Goal: Information Seeking & Learning: Learn about a topic

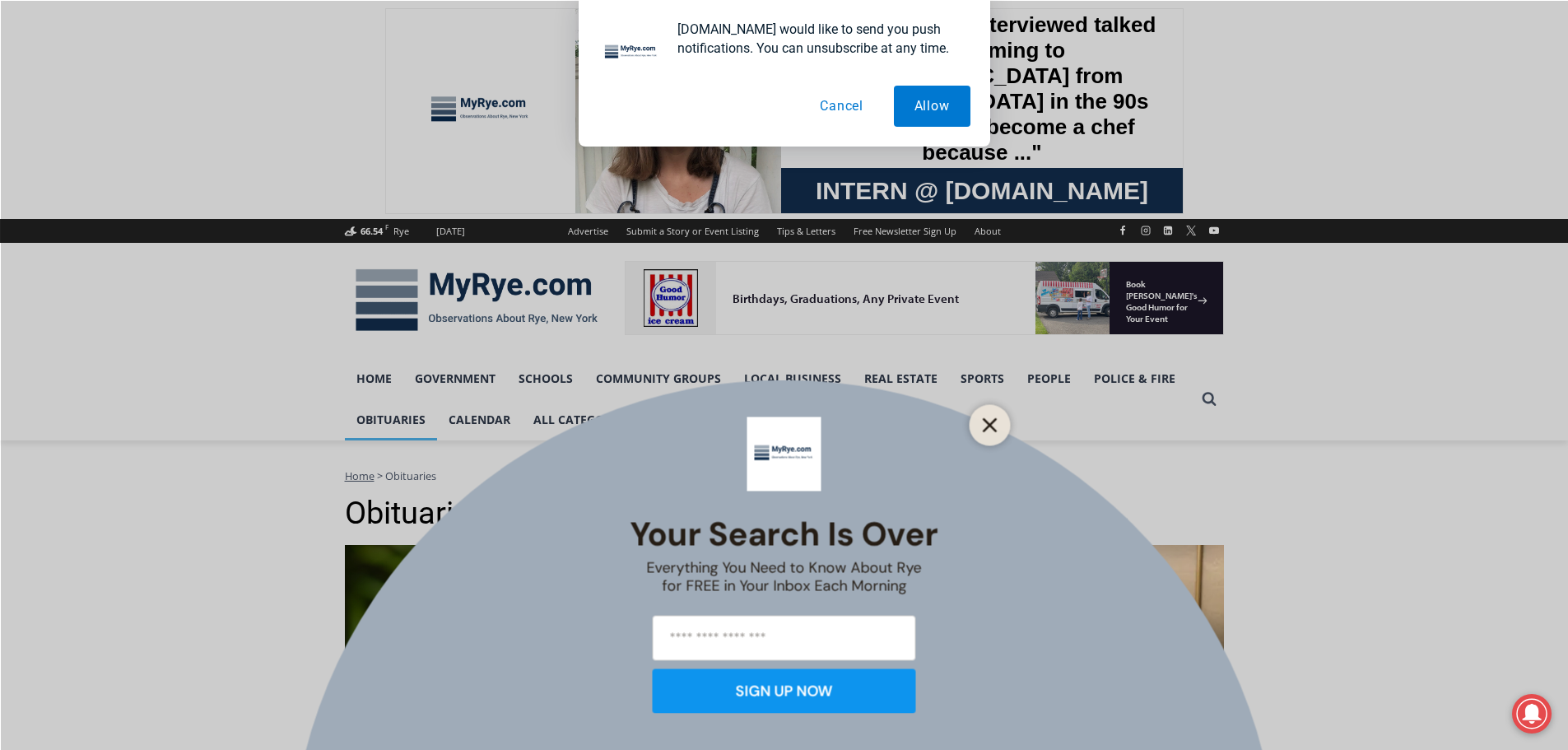
click at [990, 428] on icon "Close" at bounding box center [990, 425] width 15 height 15
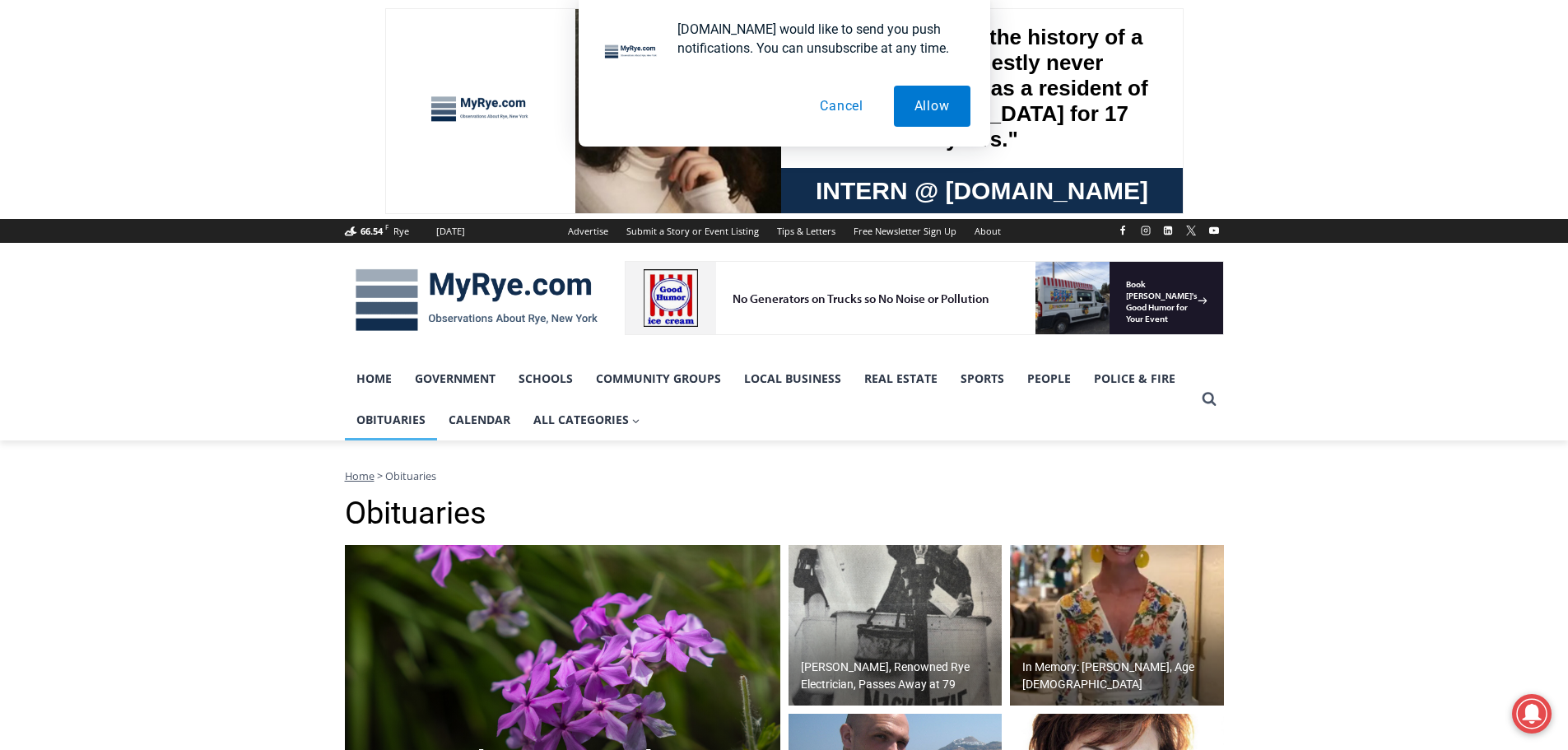
click at [850, 101] on button "Cancel" at bounding box center [841, 106] width 85 height 41
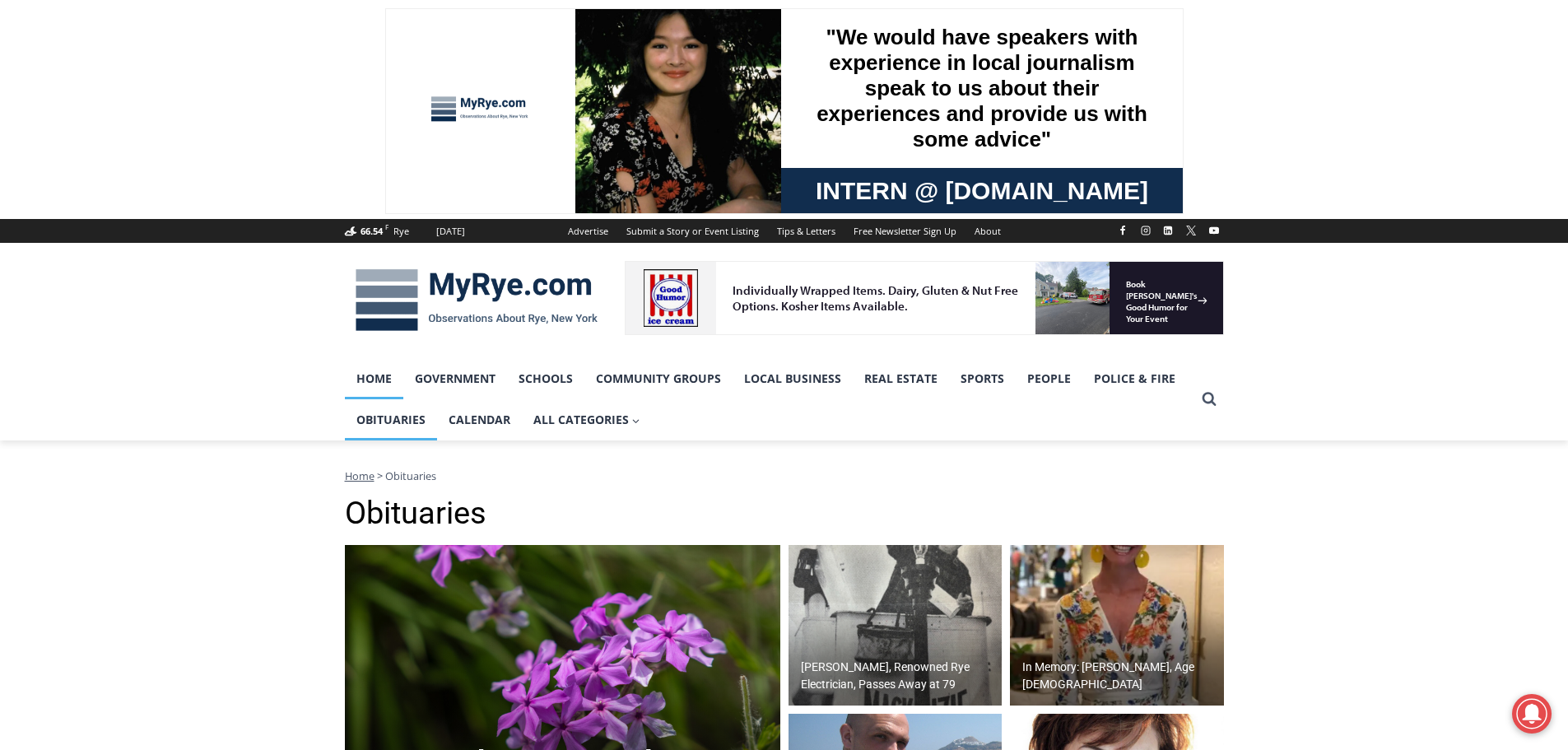
click at [364, 380] on link "Home" at bounding box center [374, 378] width 58 height 41
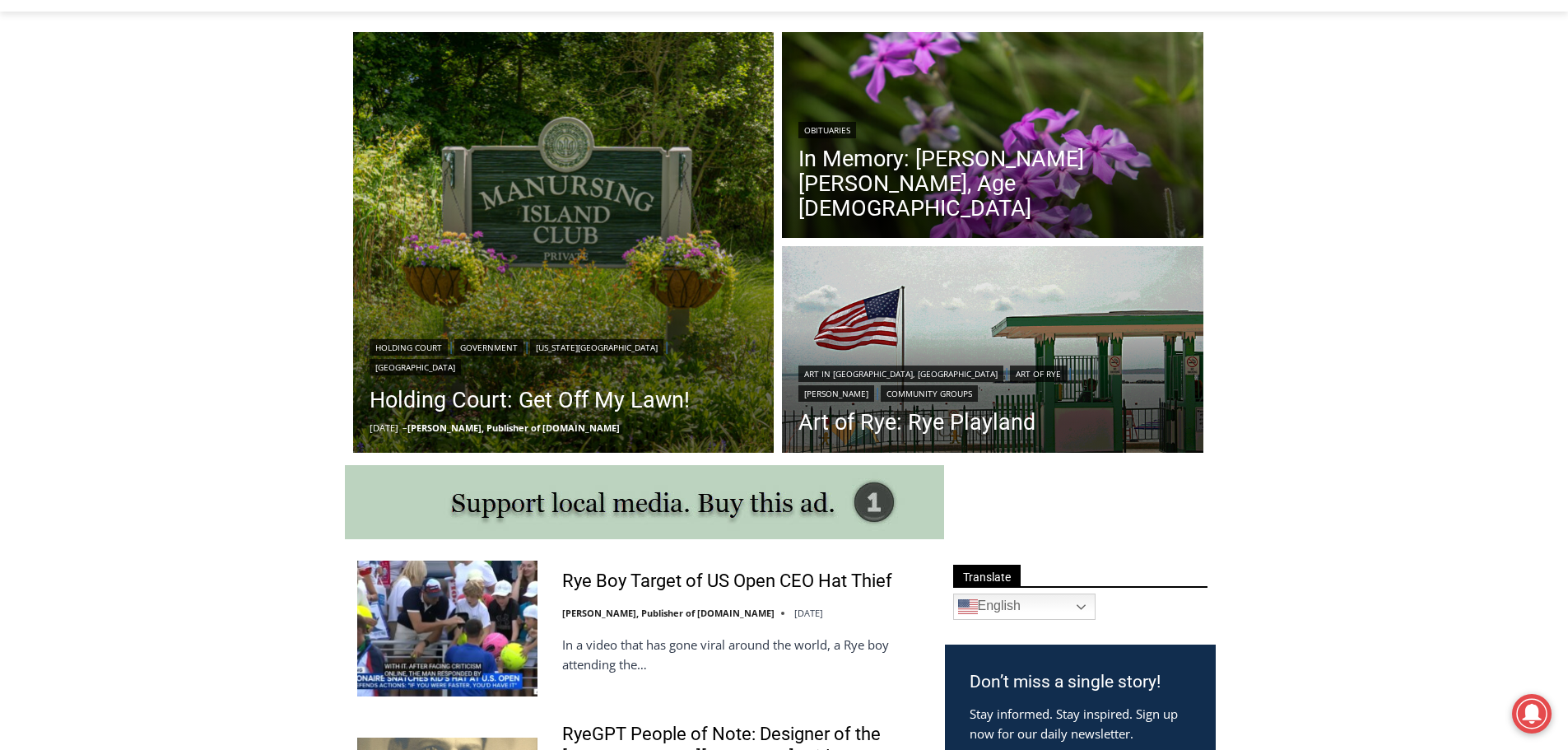
scroll to position [494, 0]
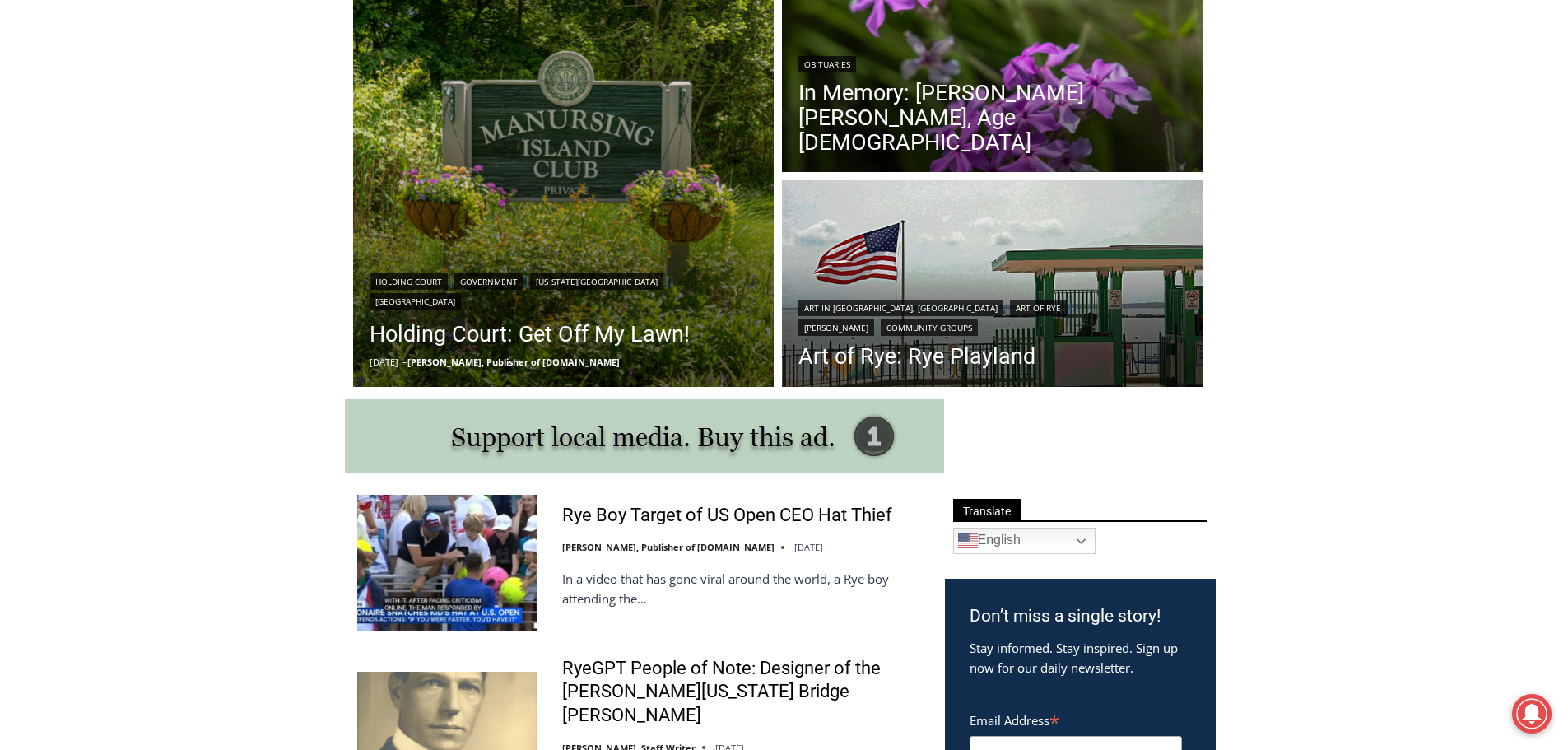
click at [501, 561] on img at bounding box center [447, 562] width 180 height 135
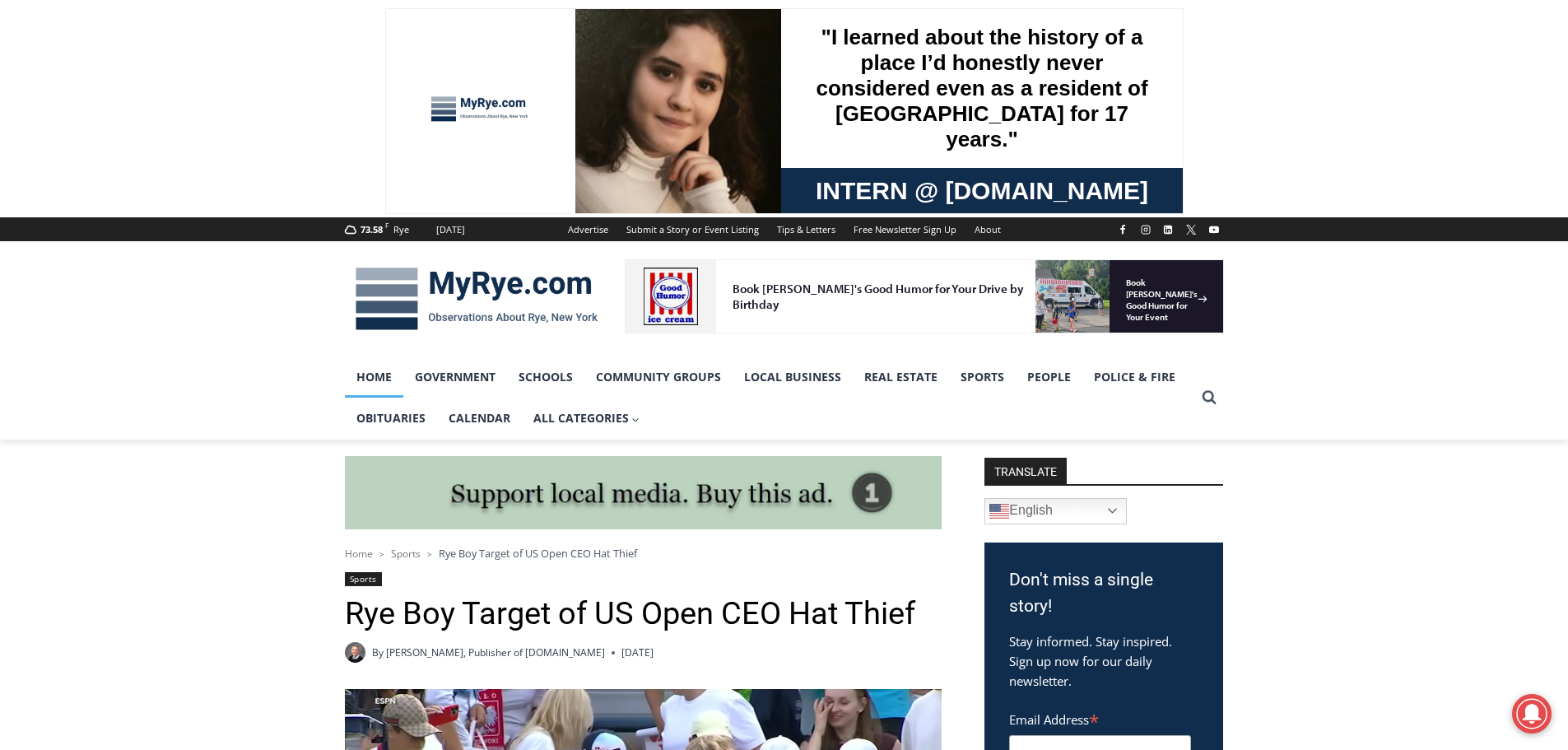
click at [377, 379] on link "Home" at bounding box center [374, 377] width 58 height 41
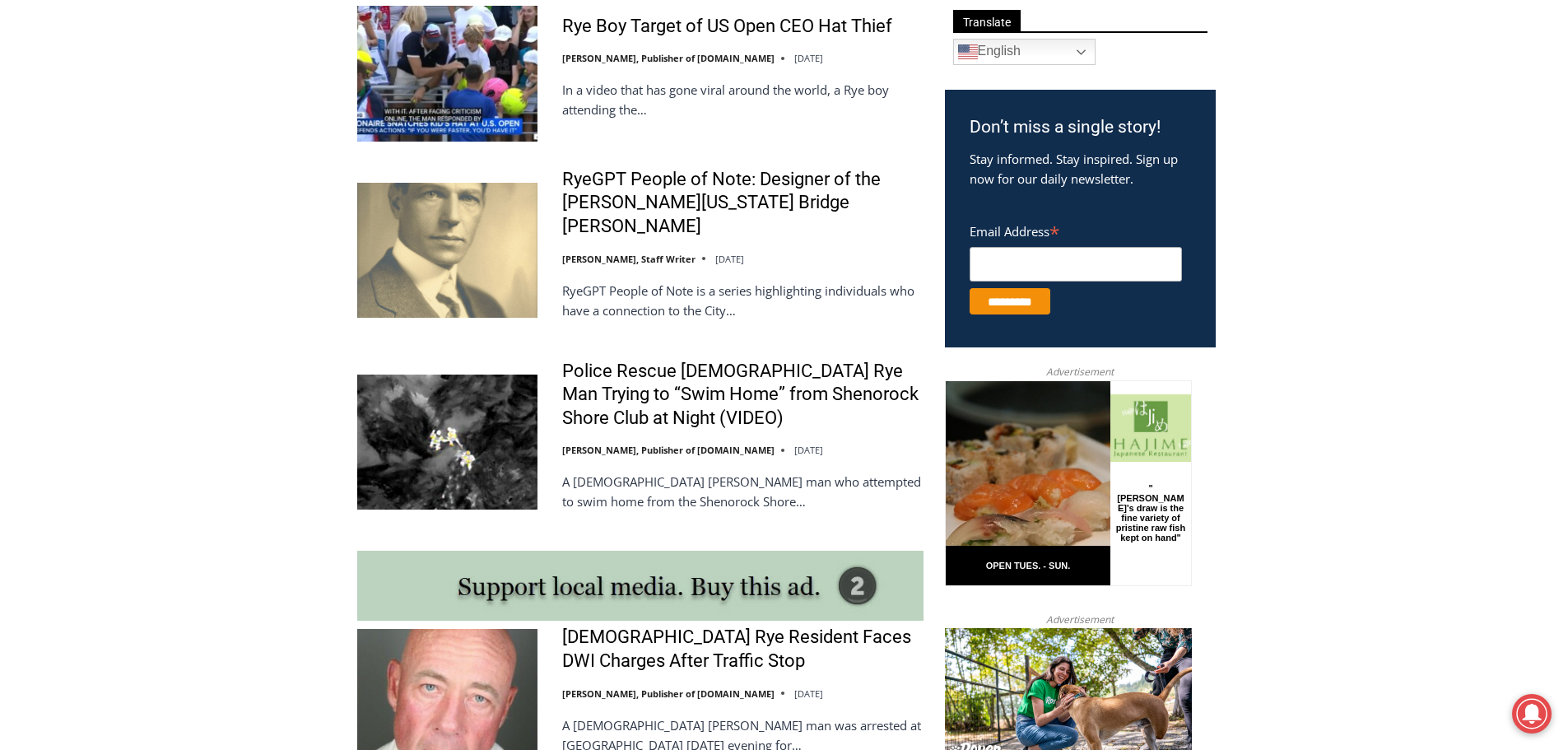
scroll to position [988, 0]
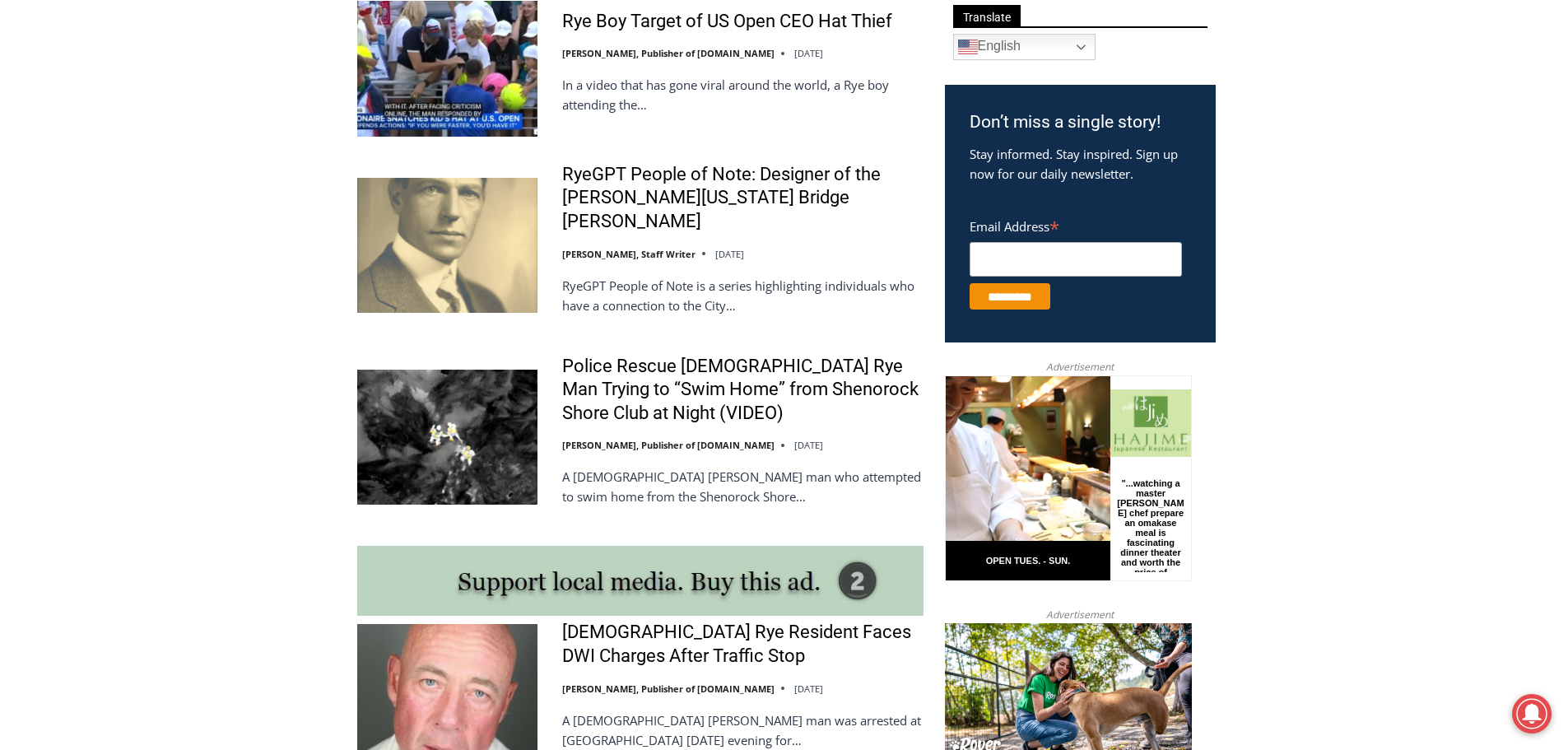
click at [473, 392] on img at bounding box center [447, 437] width 180 height 135
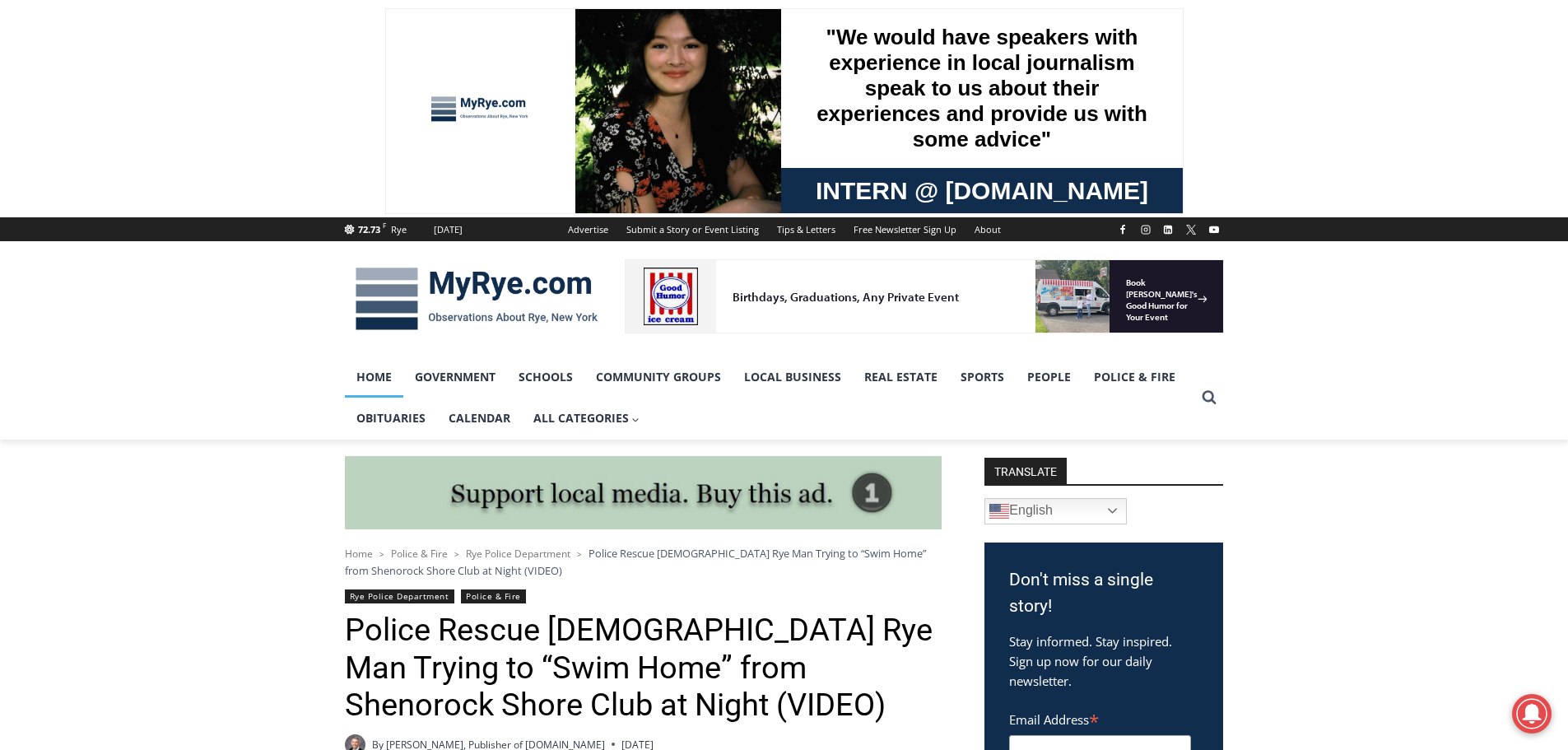
click at [375, 376] on link "Home" at bounding box center [374, 377] width 58 height 41
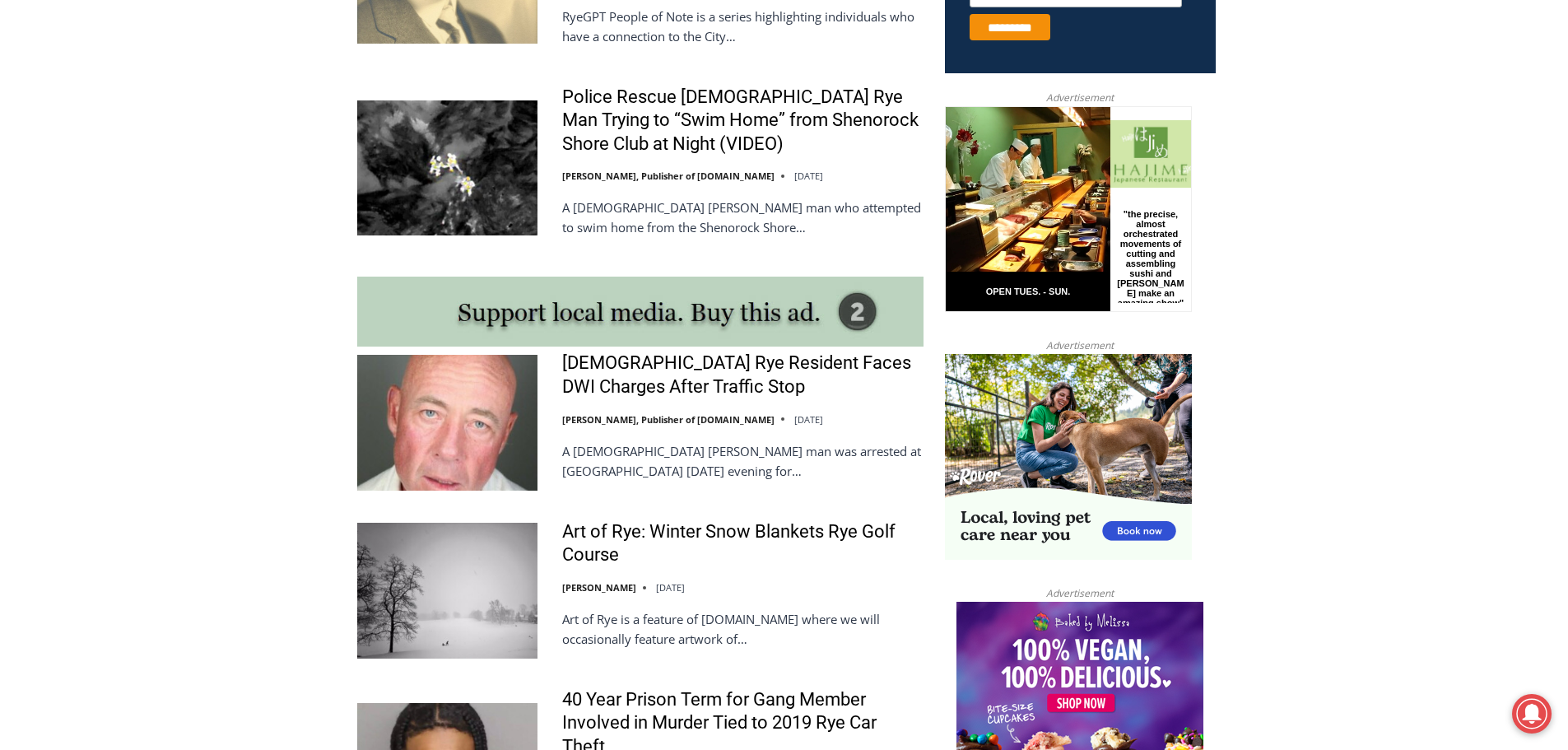
scroll to position [1317, 0]
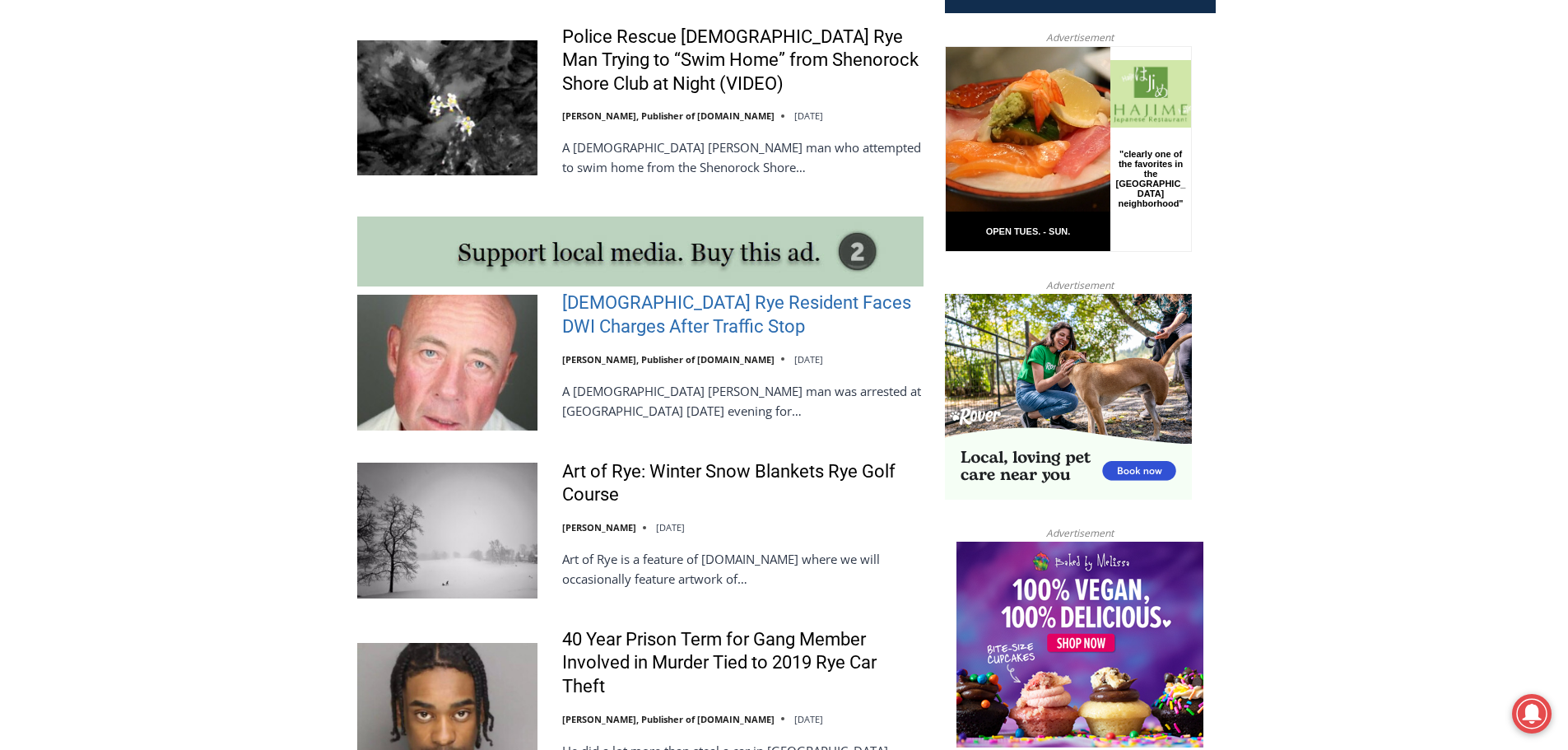
click at [638, 299] on link "56-Year-Old Rye Resident Faces DWI Charges After Traffic Stop" at bounding box center [743, 315] width 362 height 47
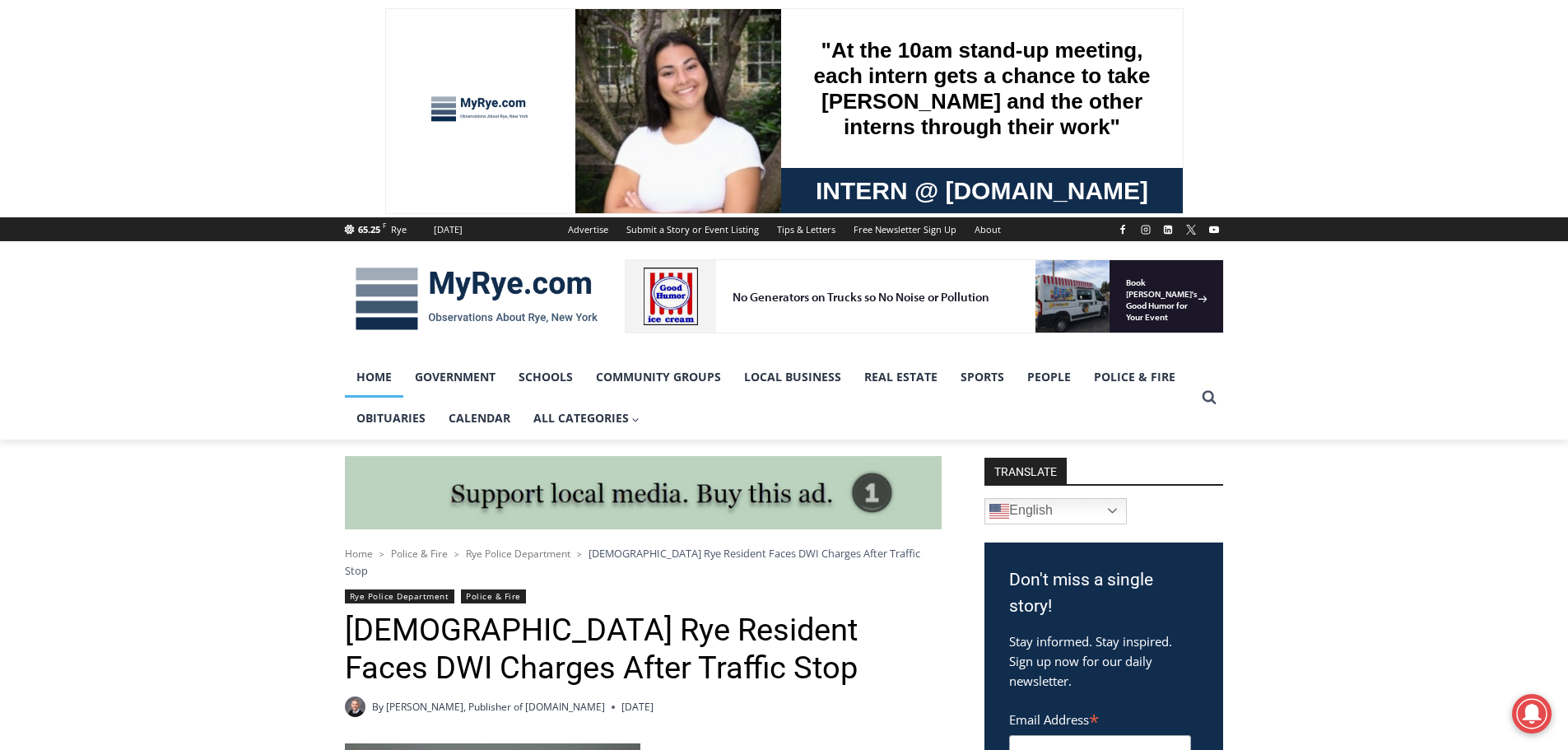
click at [375, 373] on link "Home" at bounding box center [374, 377] width 58 height 41
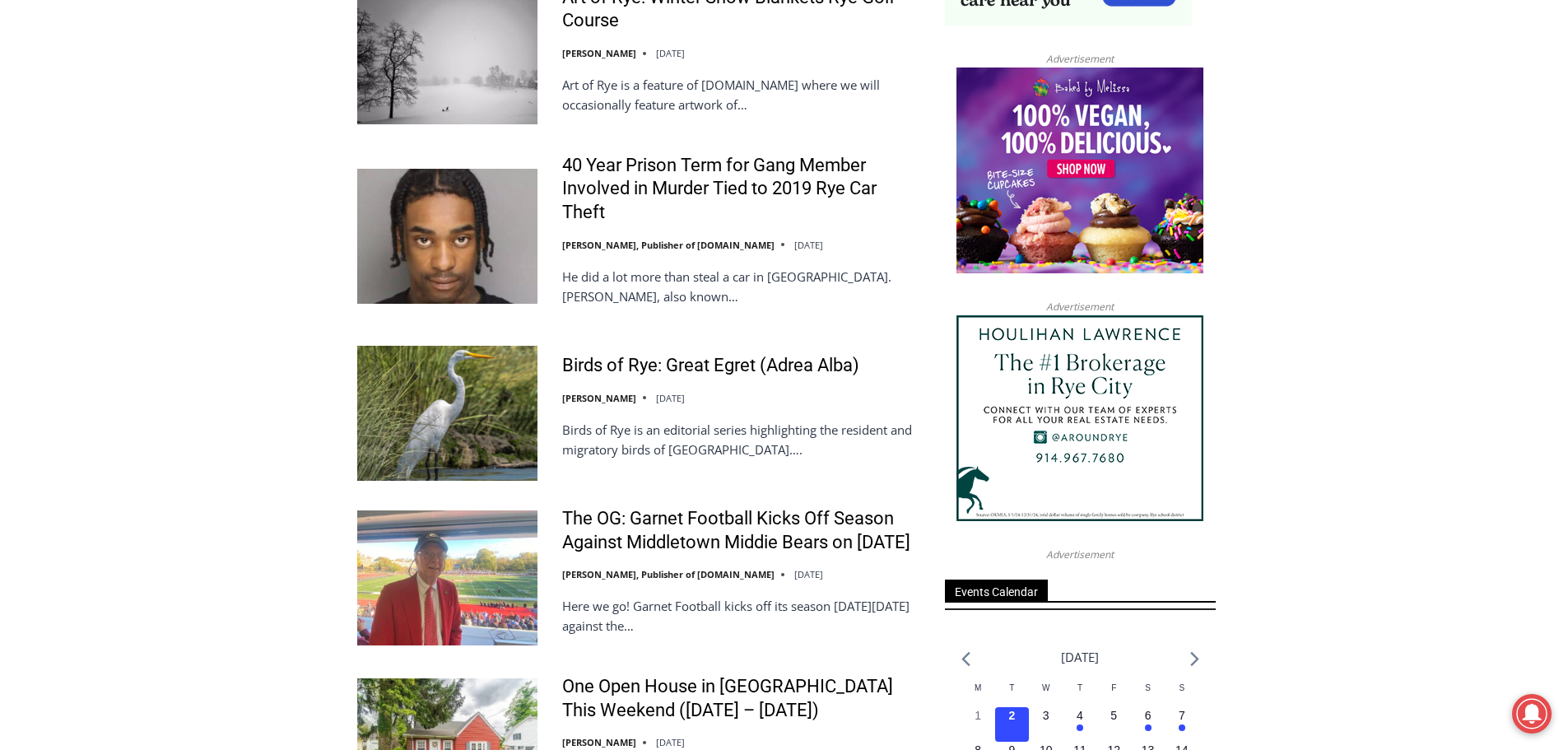
scroll to position [1893, 0]
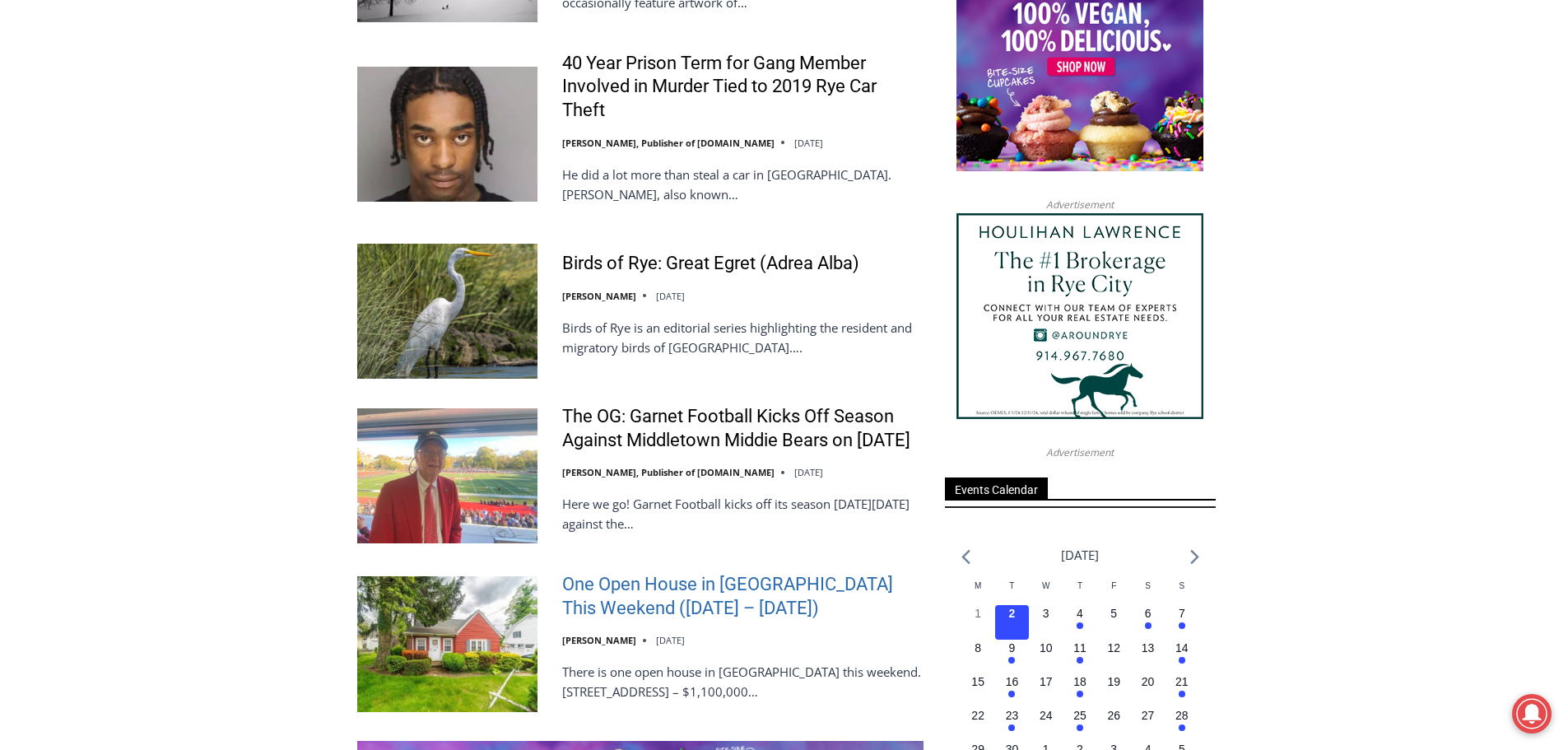
click at [641, 593] on link "One Open House in [GEOGRAPHIC_DATA] This Weekend ([DATE] – [DATE])" at bounding box center [743, 596] width 362 height 47
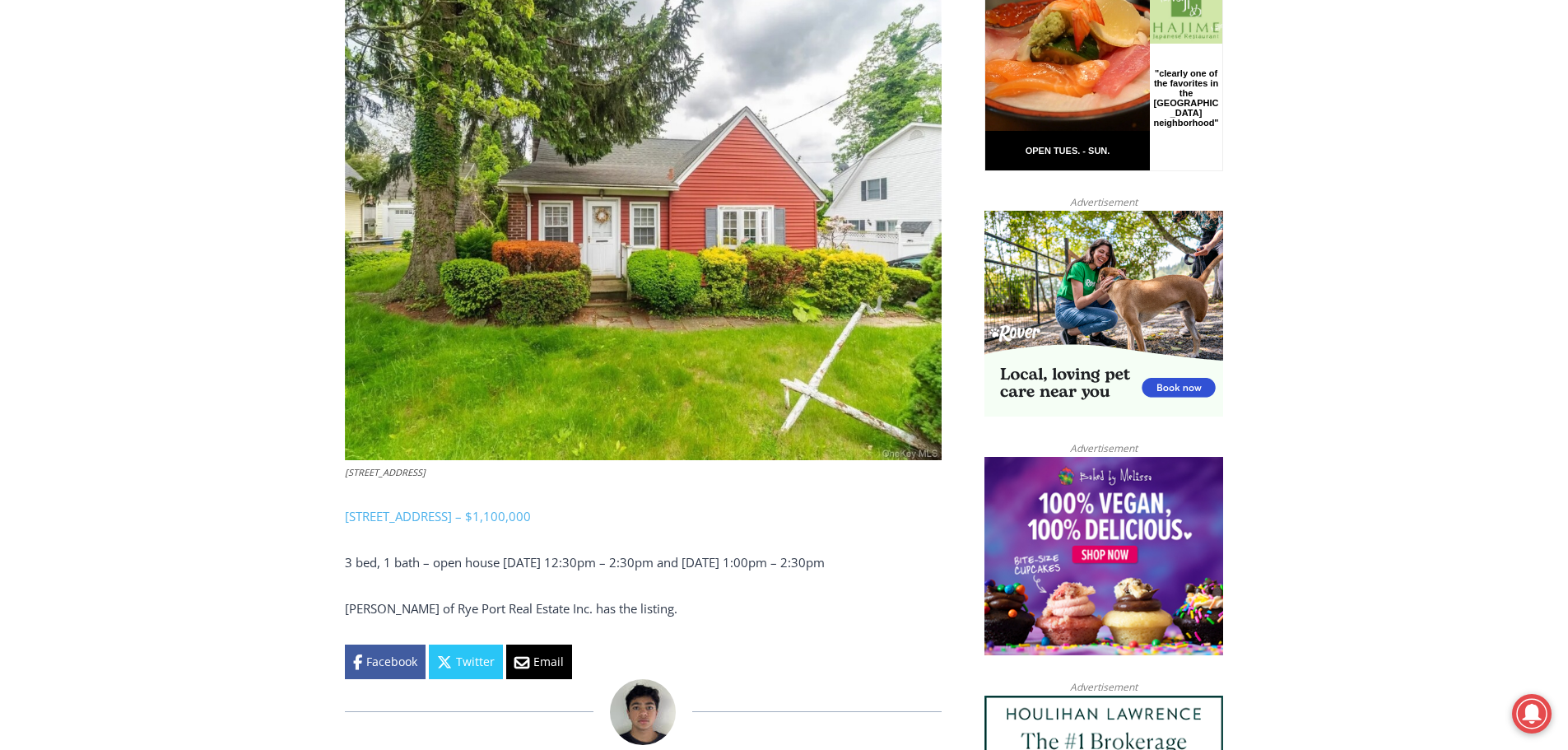
scroll to position [905, 0]
click at [617, 249] on img at bounding box center [643, 220] width 597 height 478
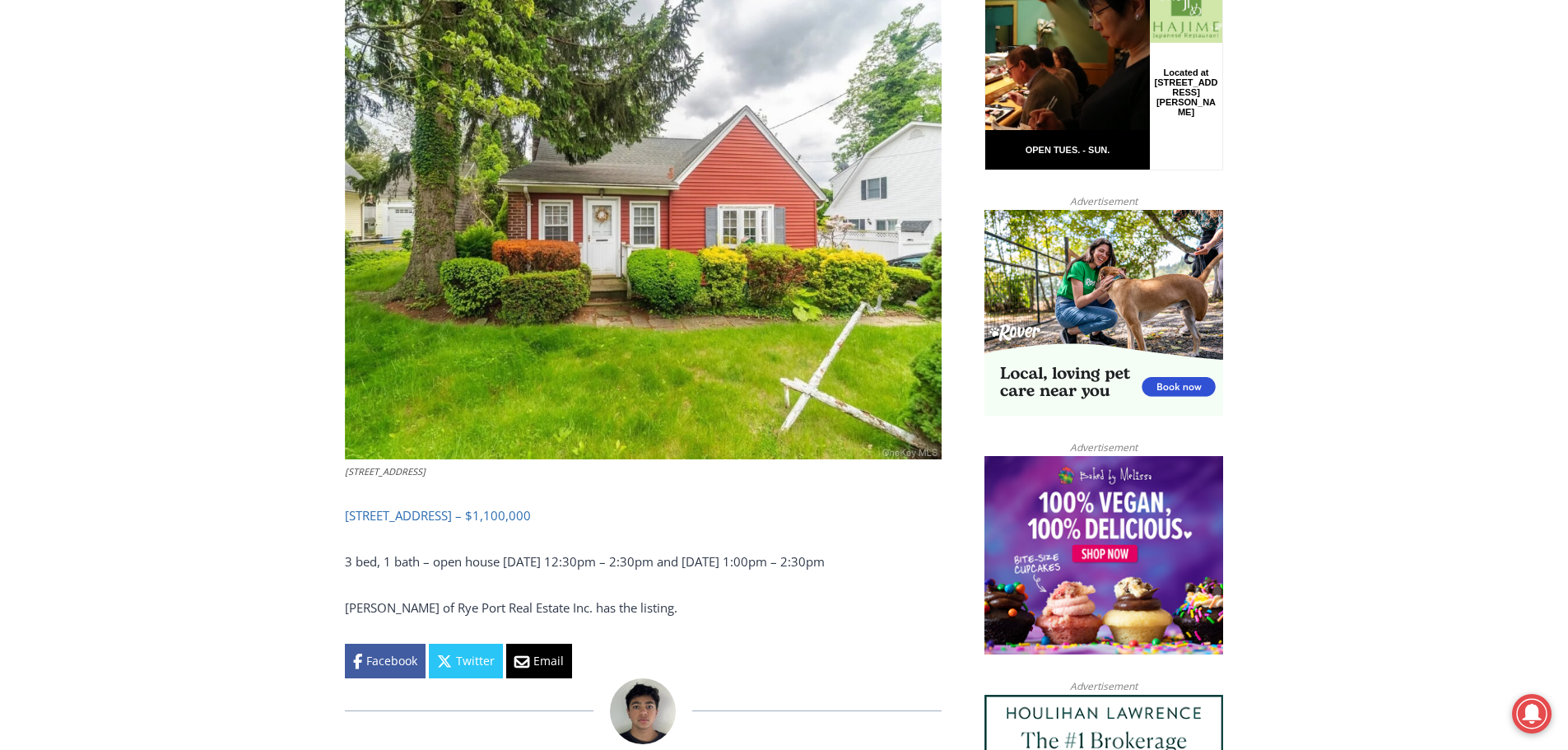
click at [454, 514] on link "4 Orchard Drive, Rye – $1,100,000" at bounding box center [437, 515] width 186 height 17
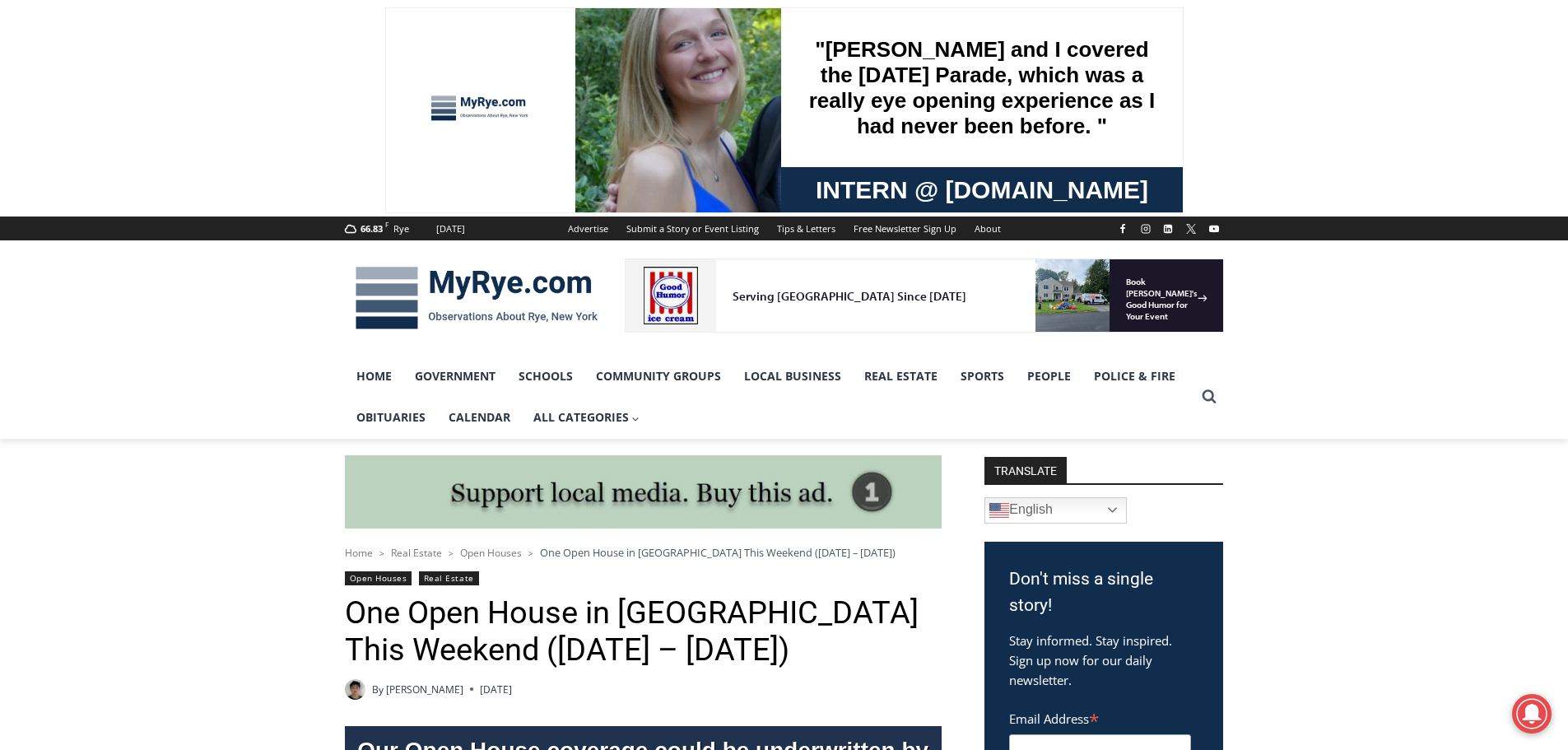
scroll to position [0, 0]
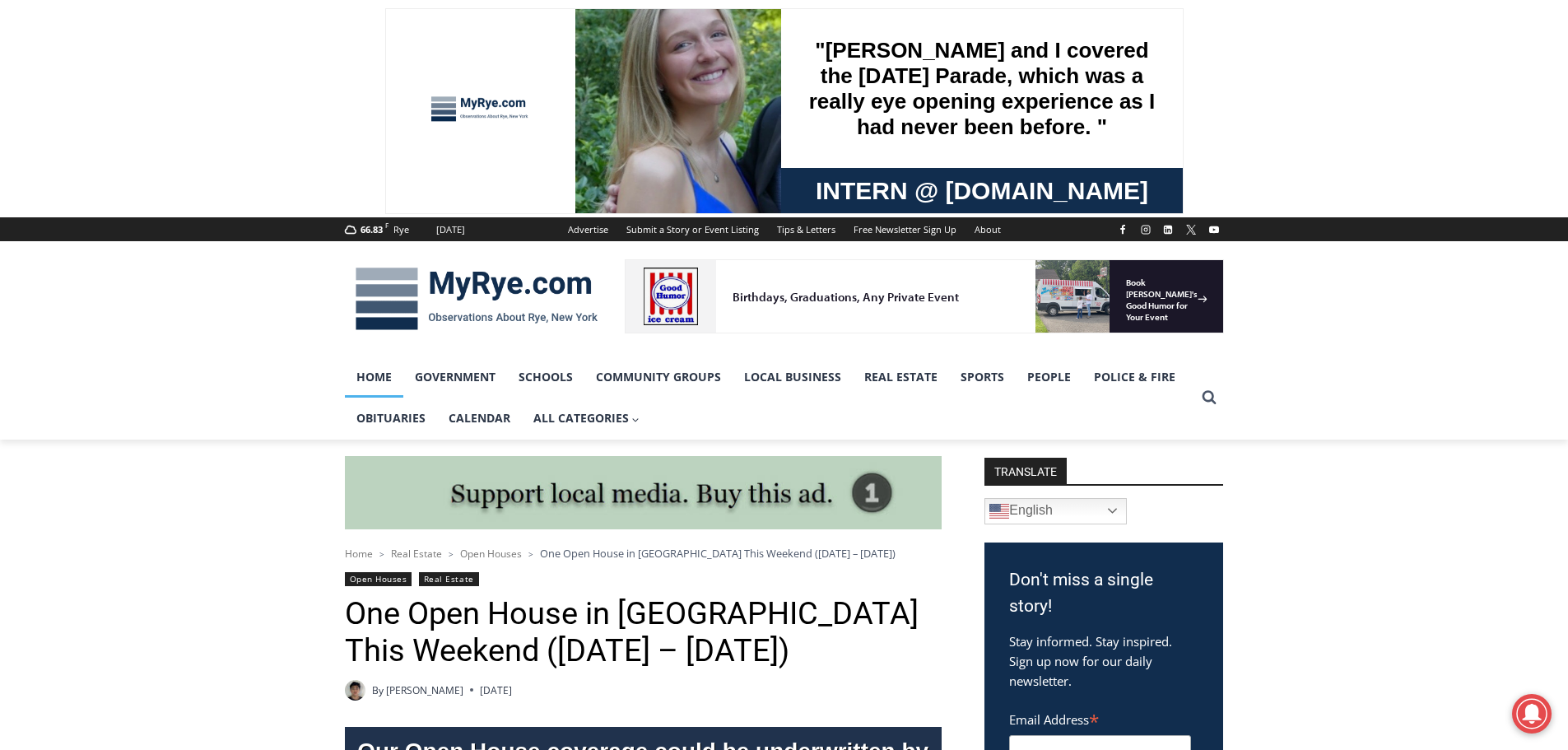
click at [371, 380] on link "Home" at bounding box center [374, 377] width 58 height 41
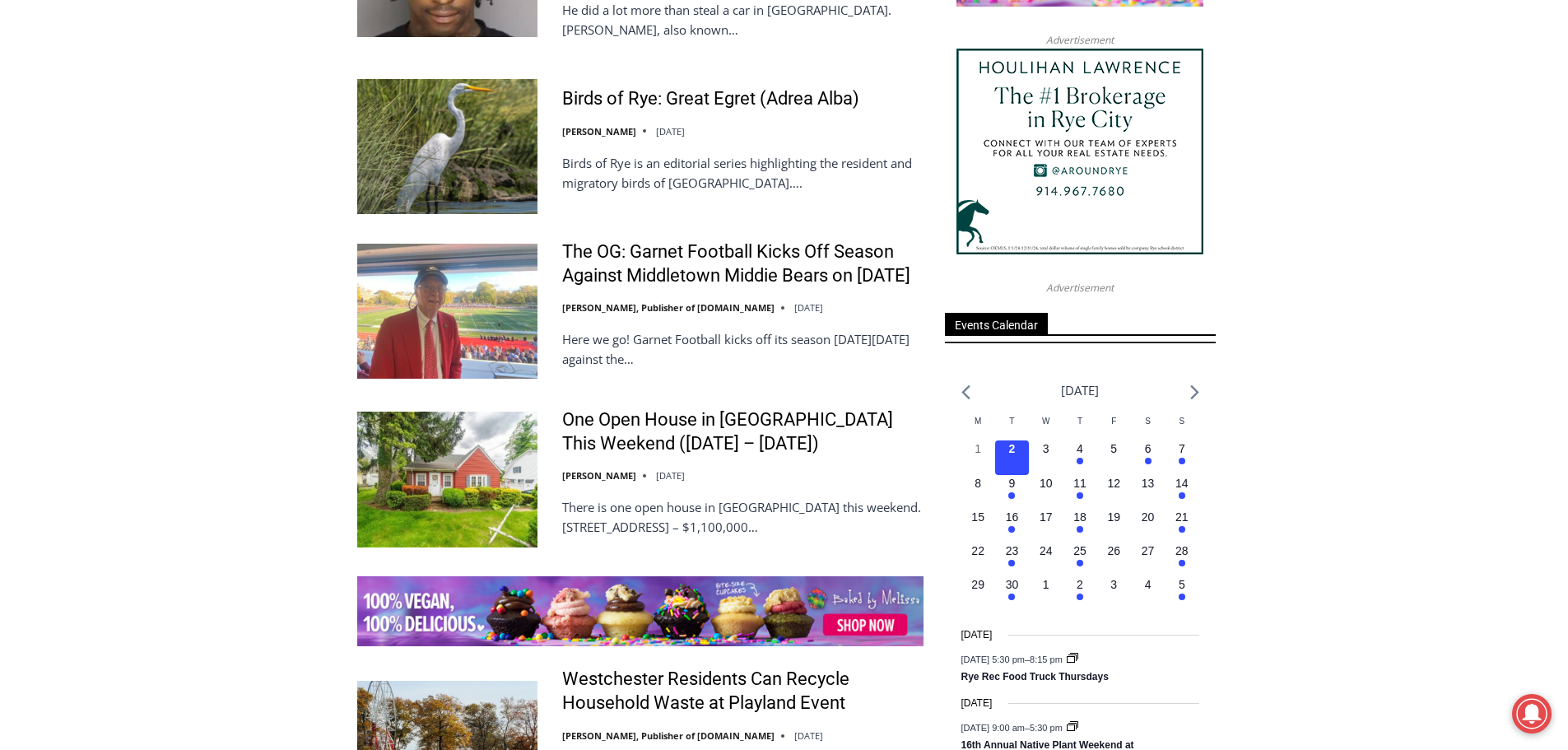
scroll to position [2469, 0]
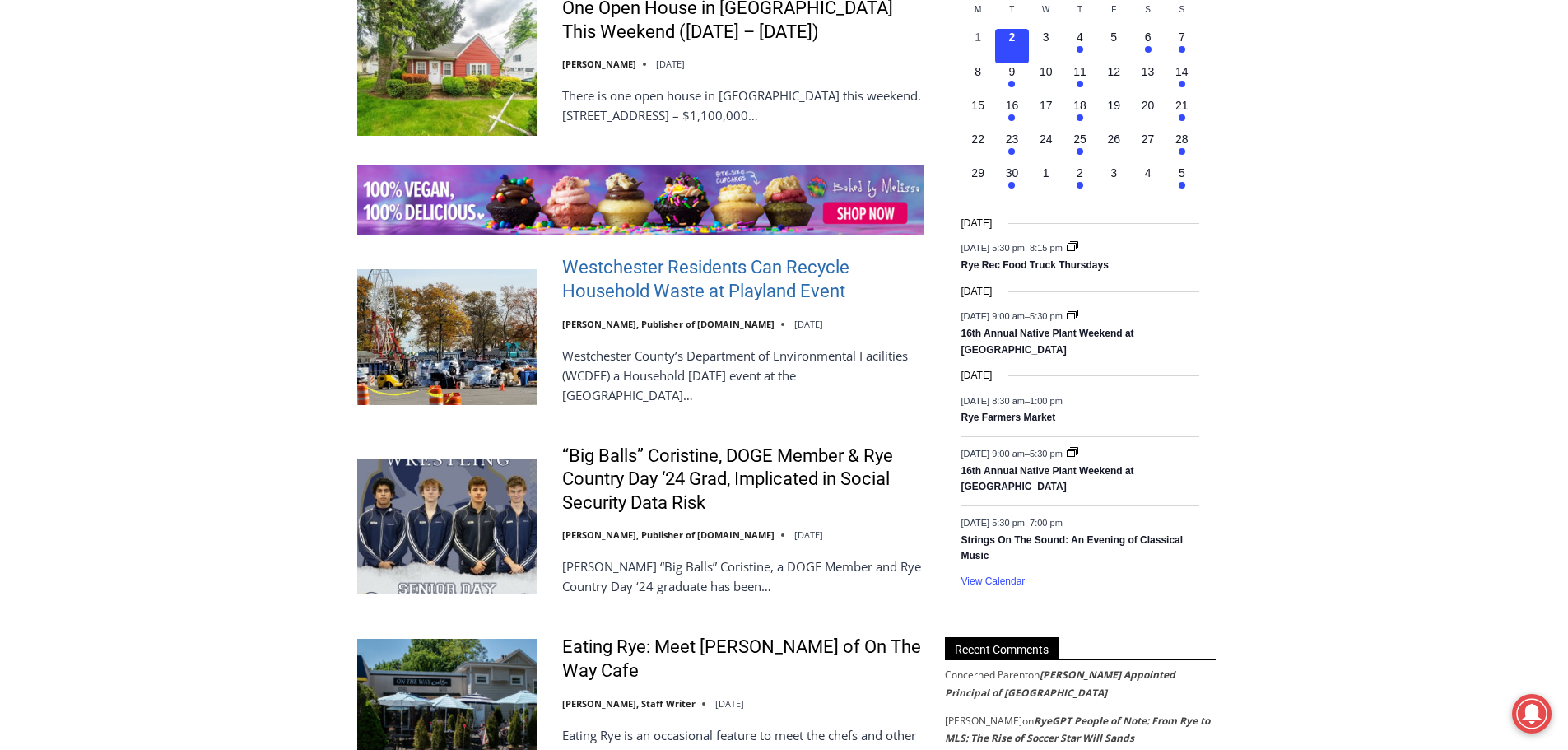
click at [707, 290] on link "Westchester Residents Can Recycle Household Waste at Playland Event" at bounding box center [743, 279] width 362 height 47
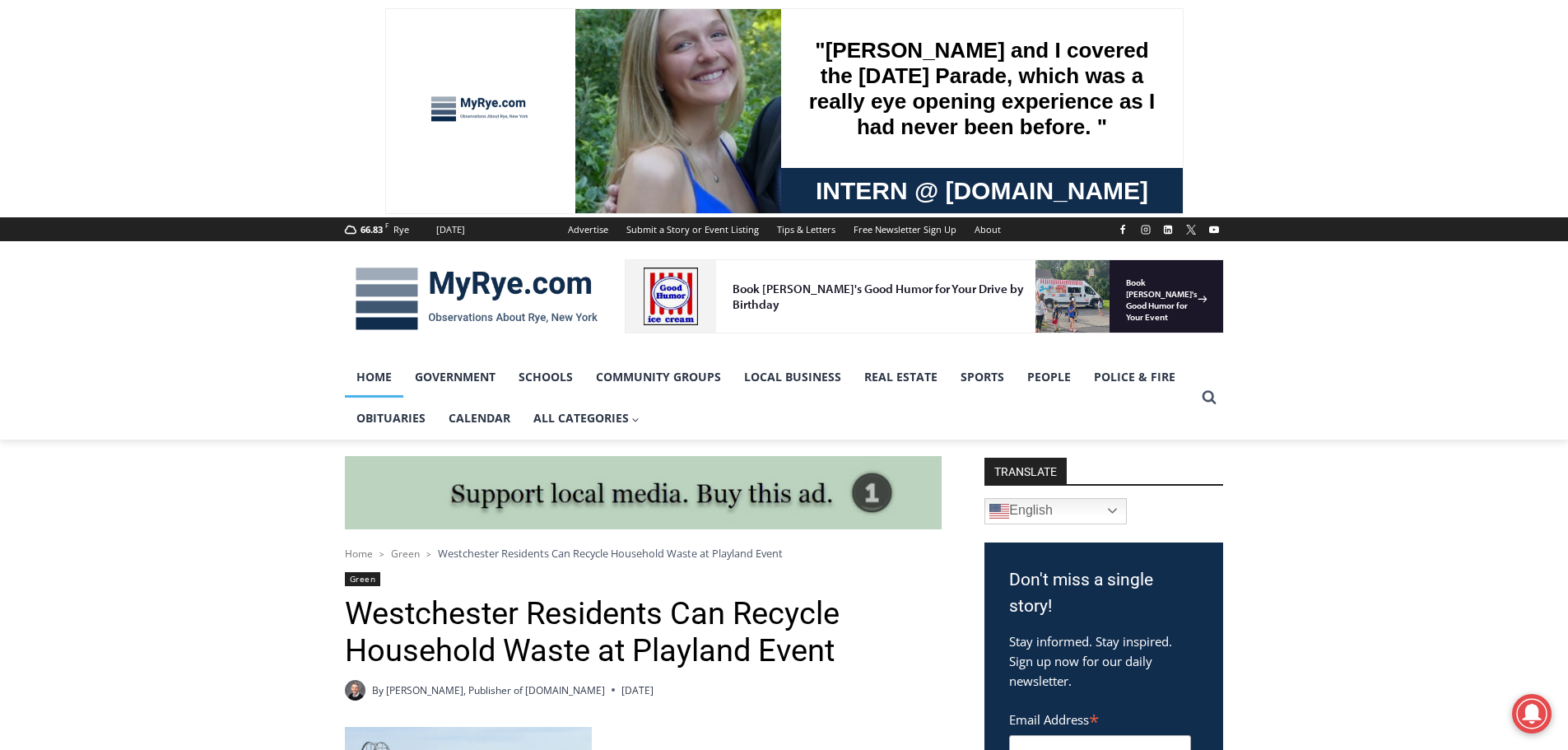
click at [377, 376] on link "Home" at bounding box center [374, 377] width 58 height 41
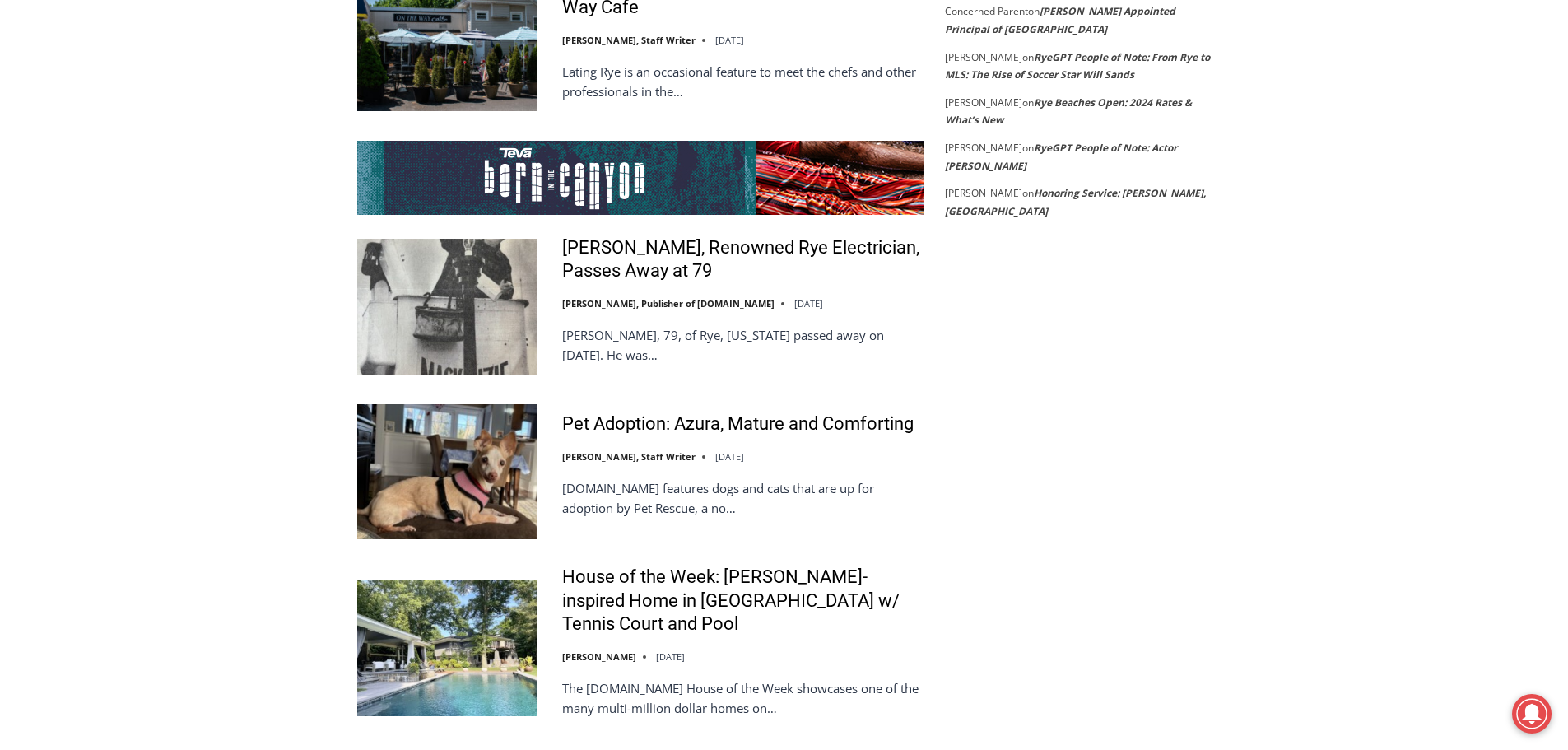
scroll to position [3099, 0]
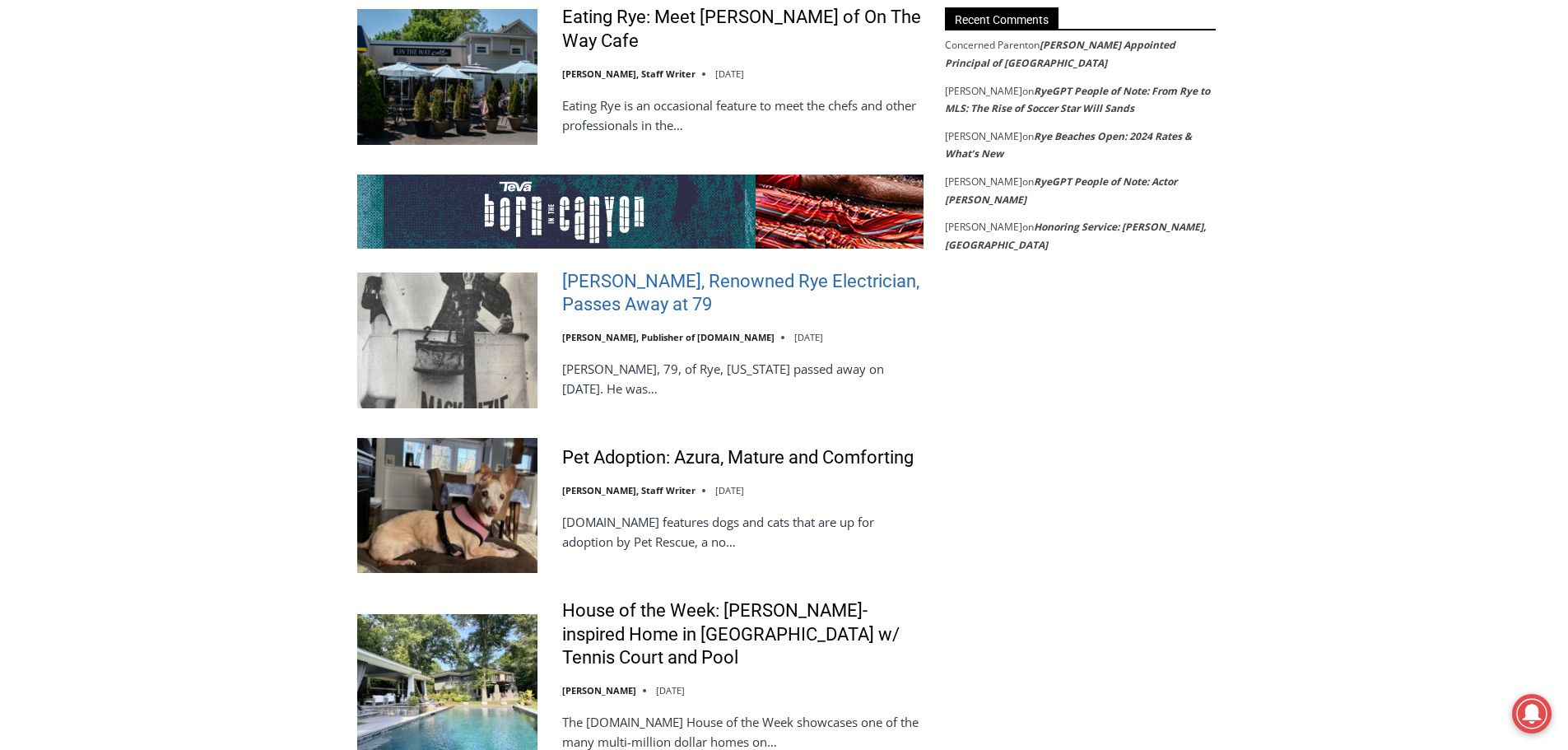
click at [713, 270] on link "Greg MacKenzie, Renowned Rye Electrician, Passes Away at 79" at bounding box center [743, 293] width 362 height 47
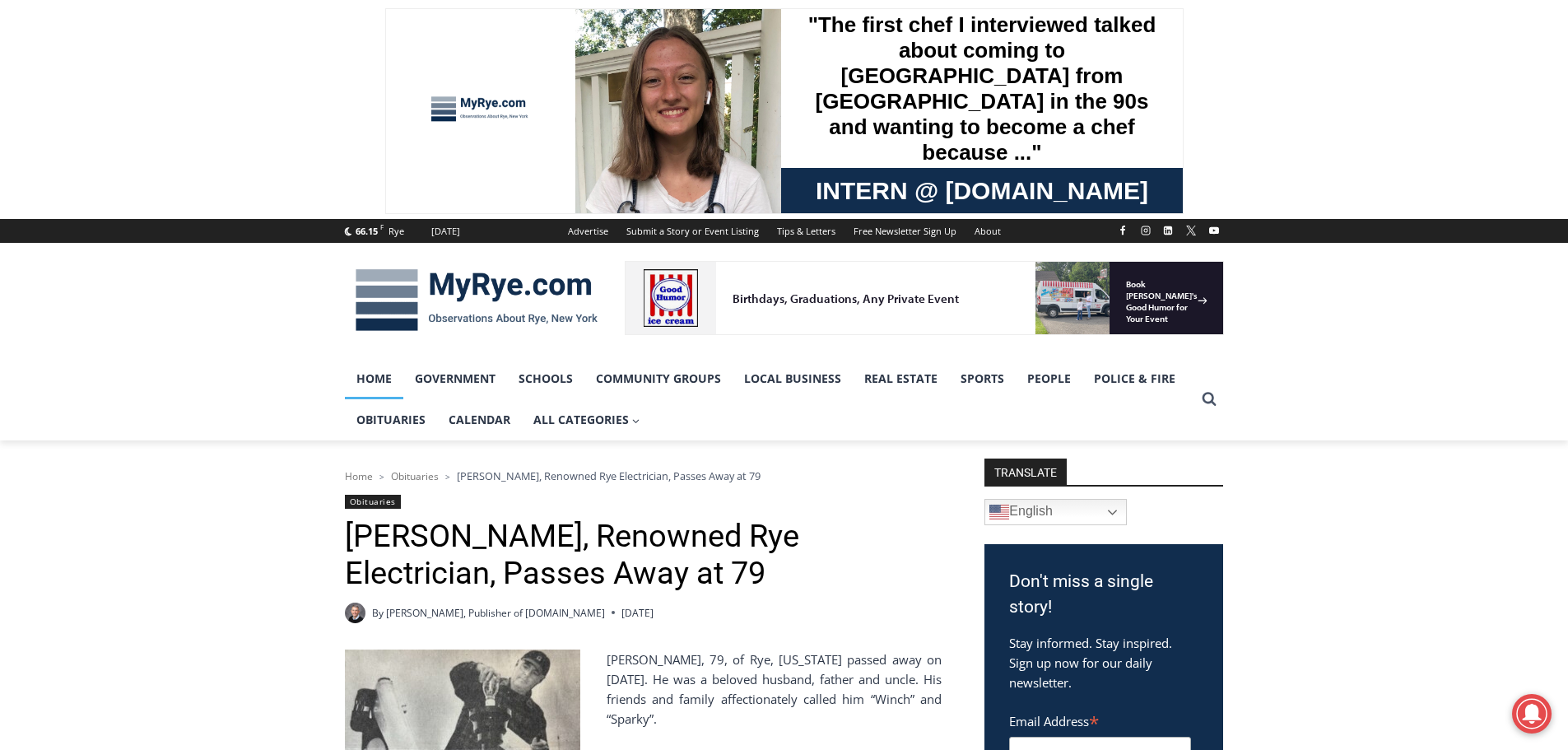
click at [373, 374] on link "Home" at bounding box center [374, 378] width 58 height 41
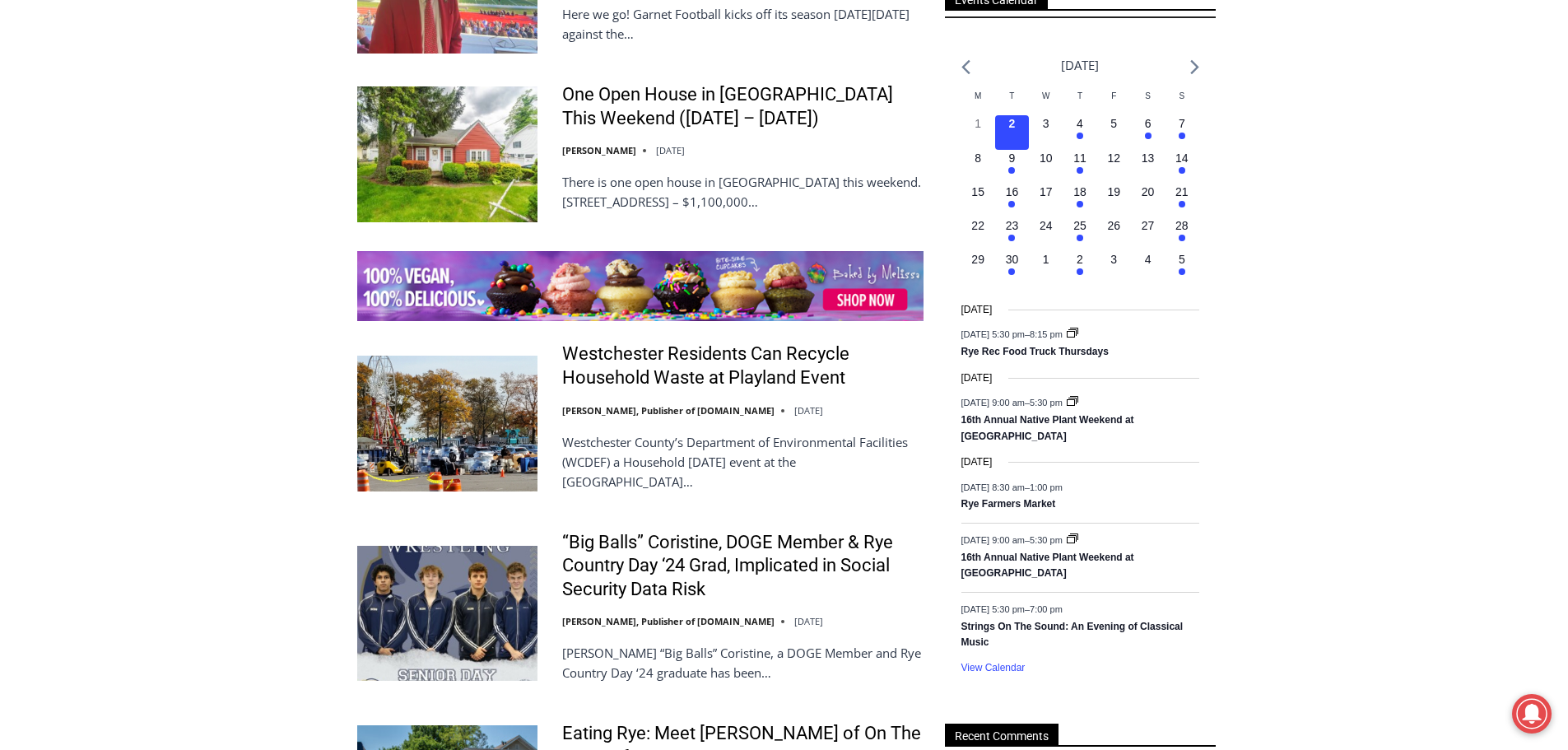
scroll to position [2716, 0]
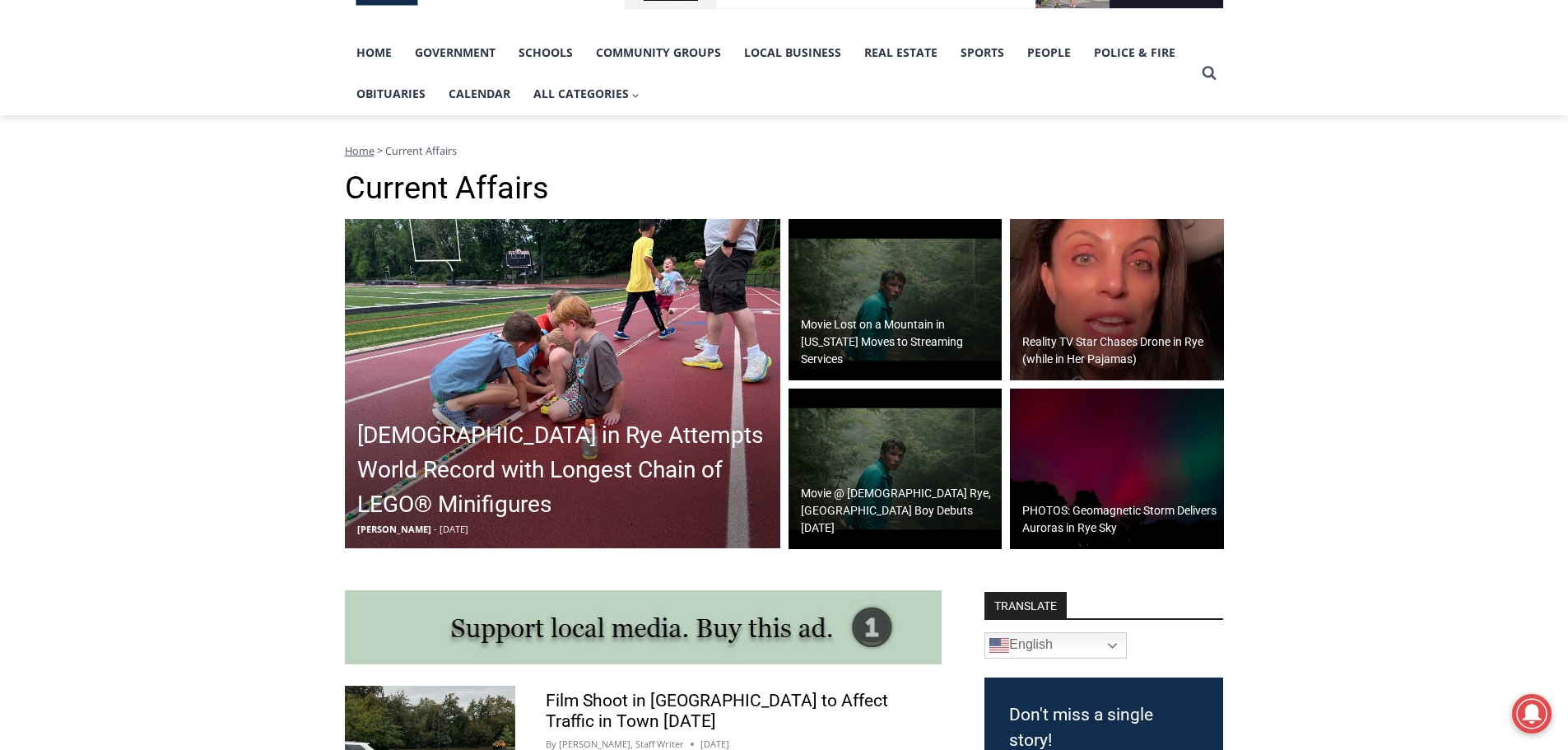
scroll to position [329, 0]
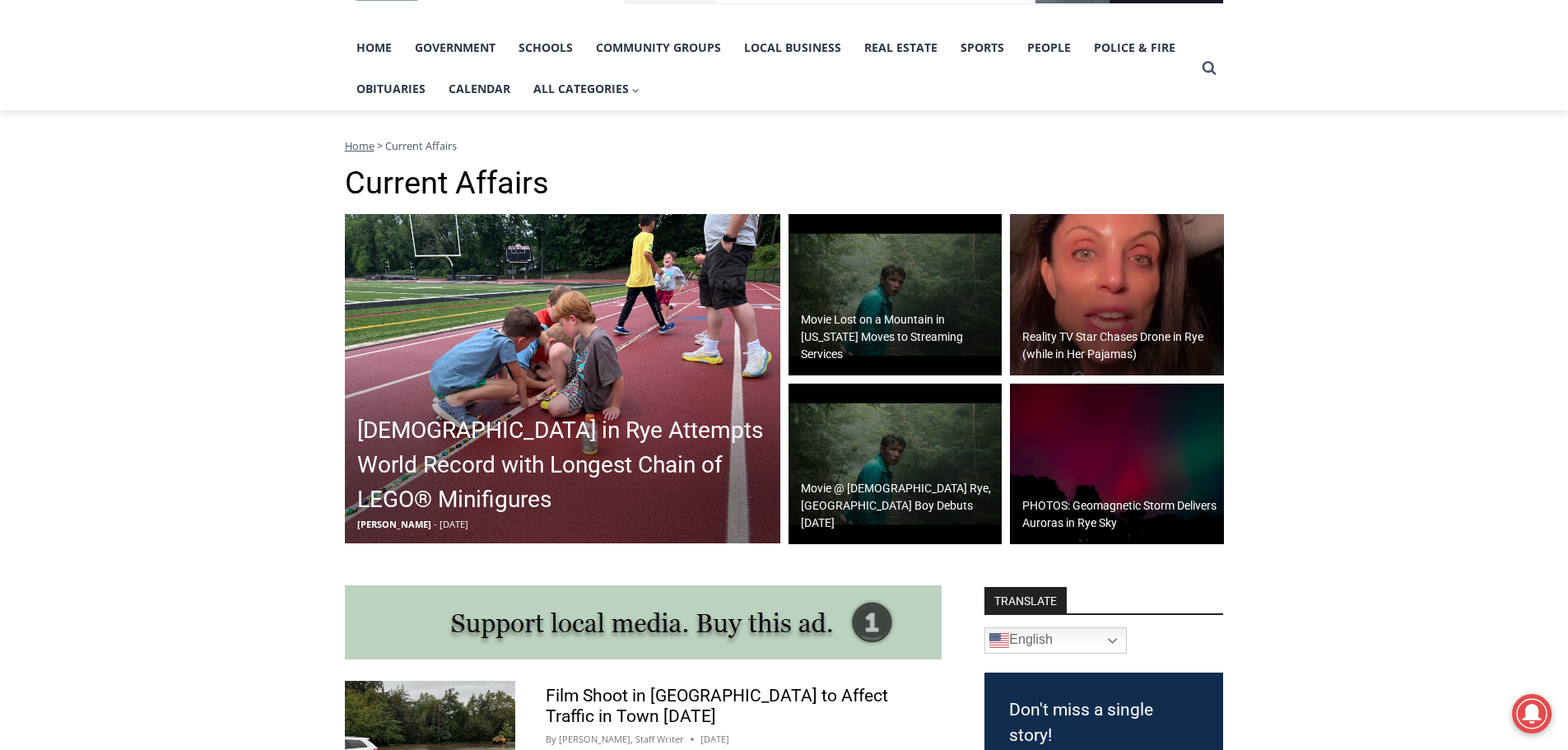
click at [1113, 294] on img at bounding box center [1116, 295] width 214 height 162
click at [364, 51] on link "Home" at bounding box center [374, 48] width 58 height 41
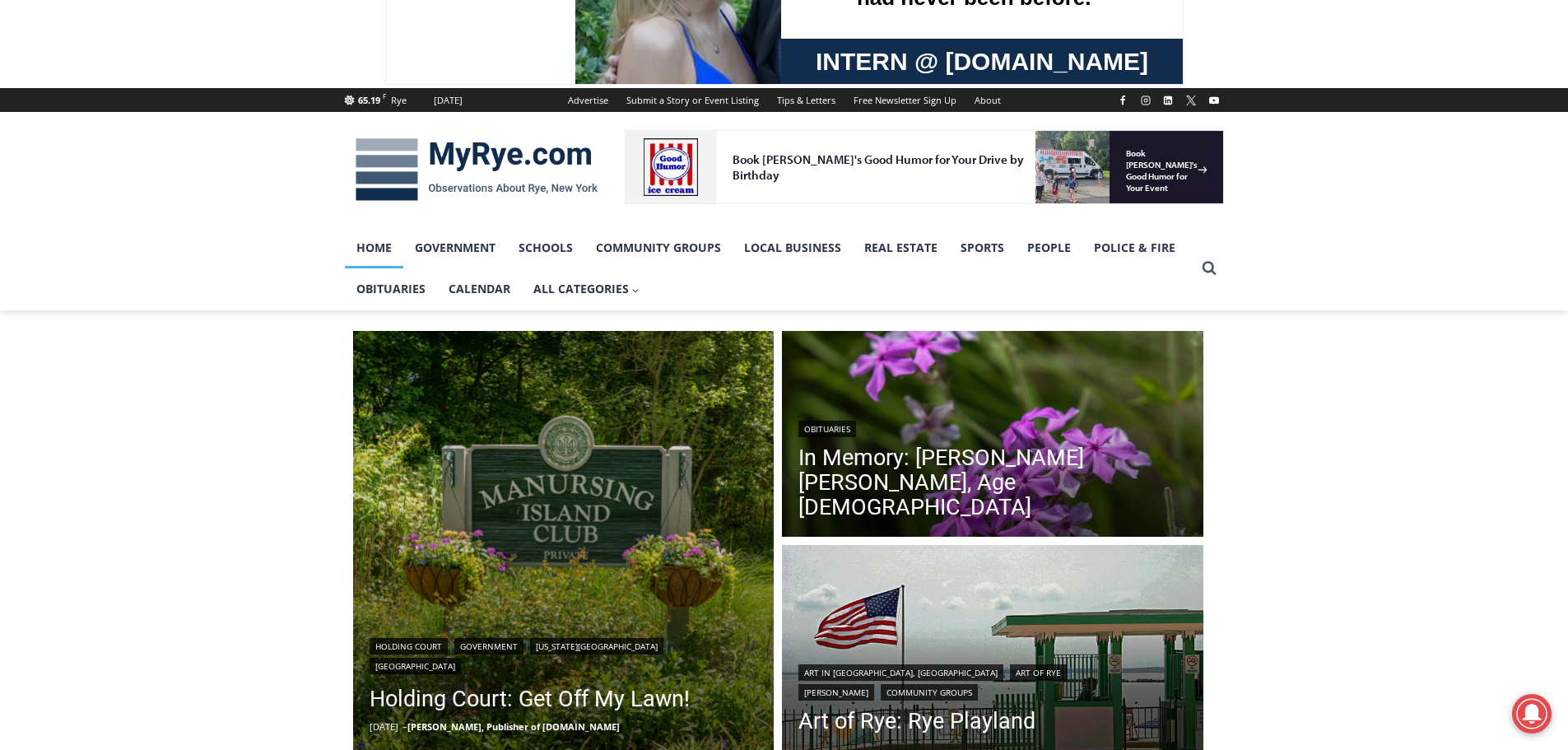
scroll to position [412, 0]
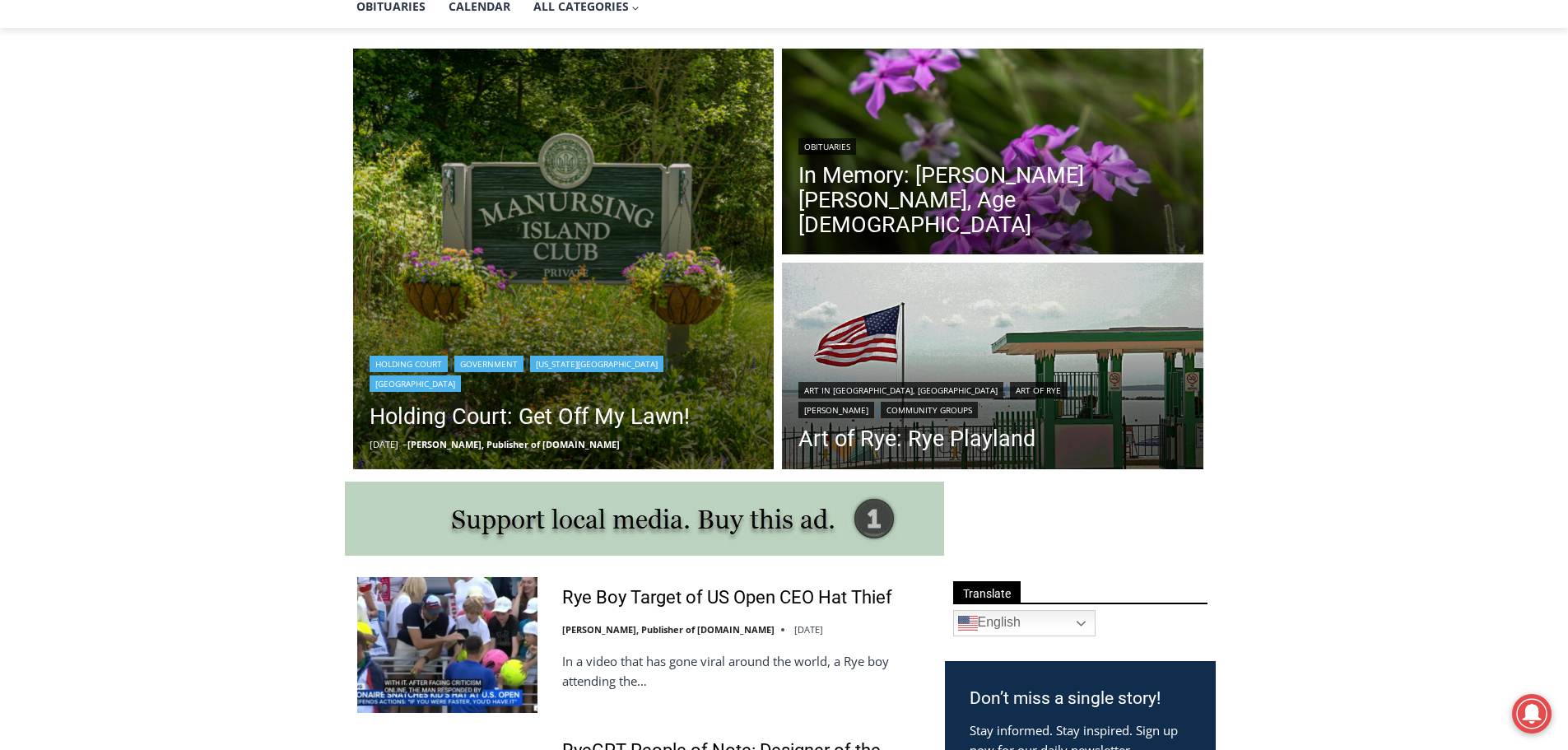
click at [430, 242] on img "Read More Holding Court: Get Off My Lawn!" at bounding box center [564, 259] width 422 height 422
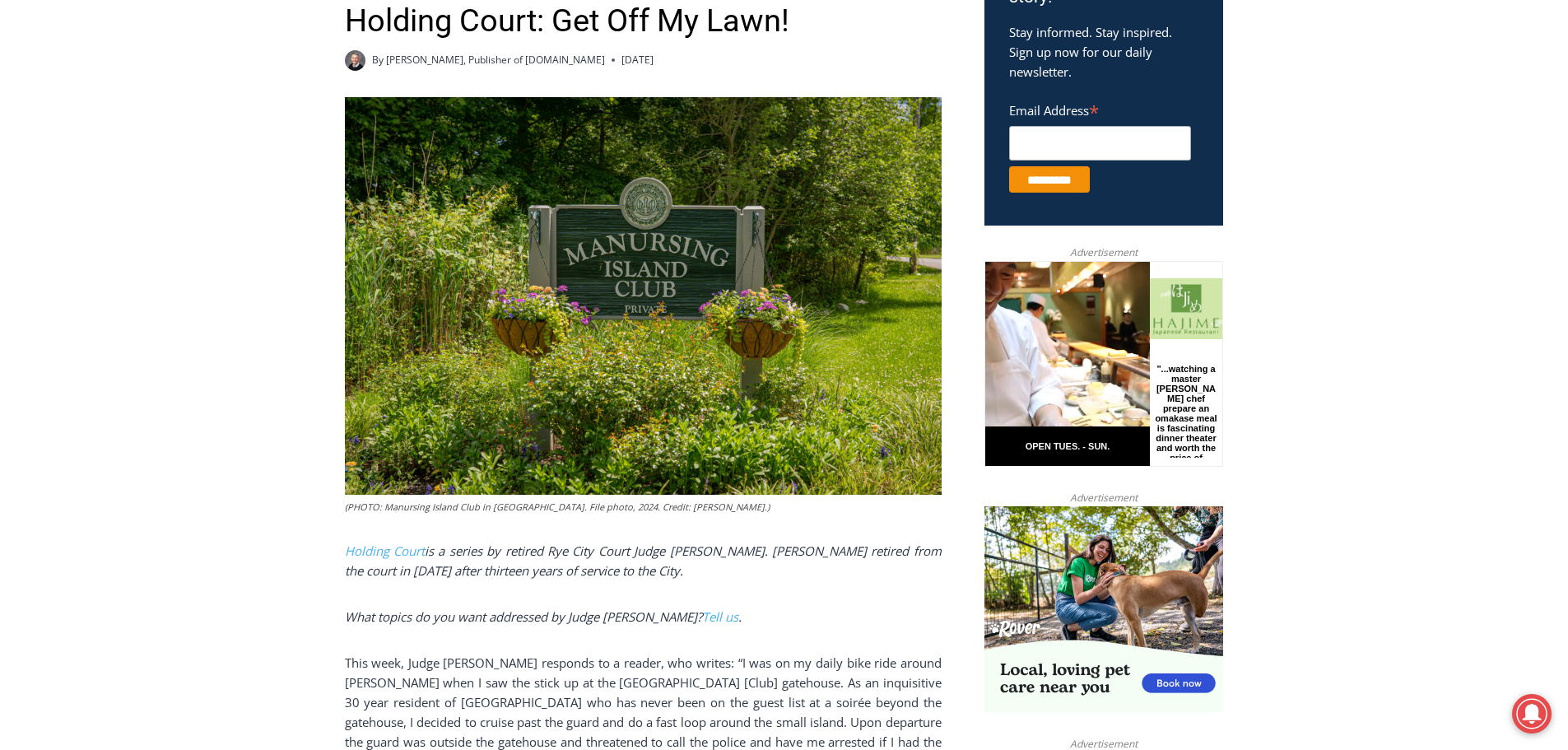
scroll to position [247, 0]
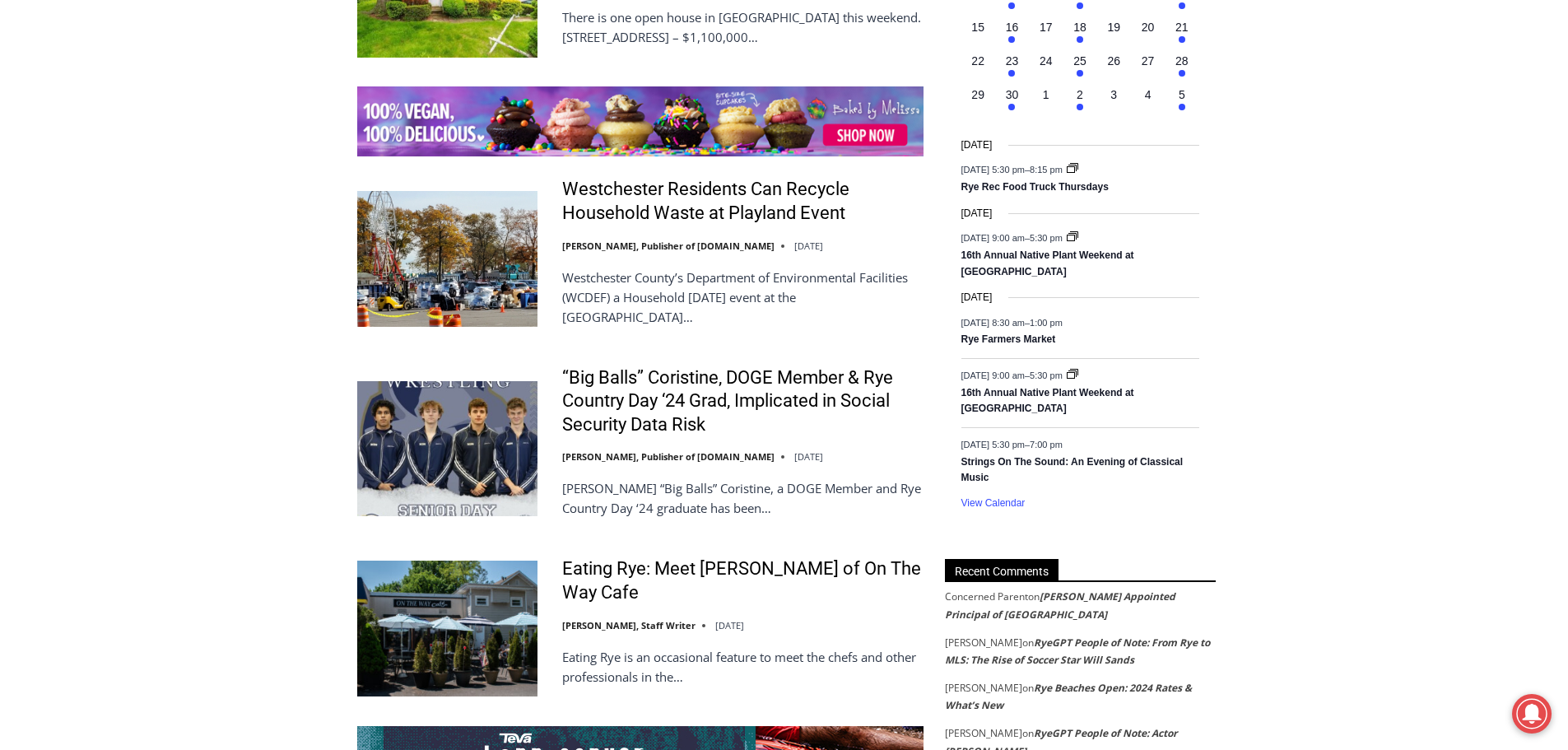
scroll to position [2578, 0]
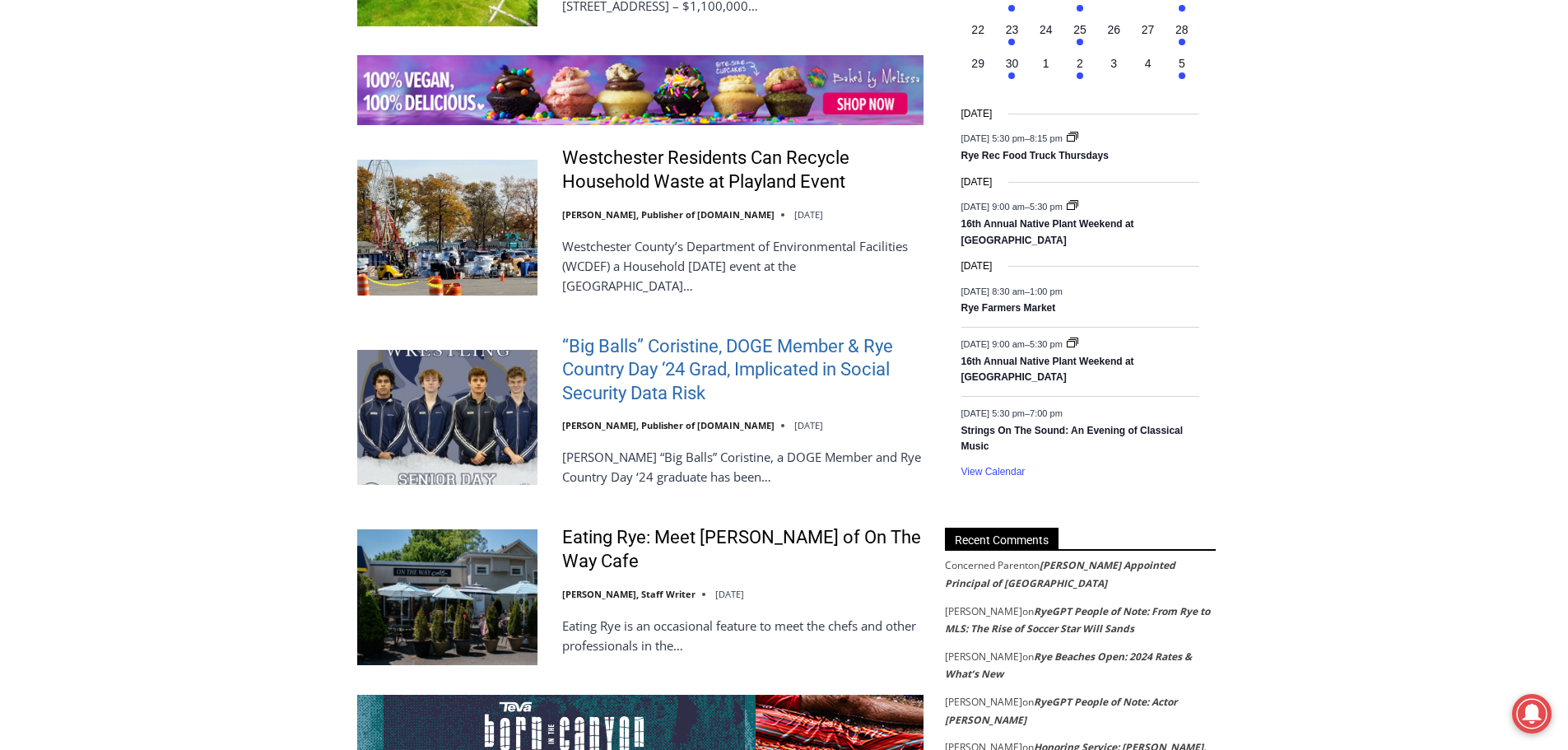
click at [732, 335] on link "“Big Balls” Coristine, DOGE Member & Rye Country Day ‘24 Grad, Implicated in So…" at bounding box center [743, 370] width 362 height 71
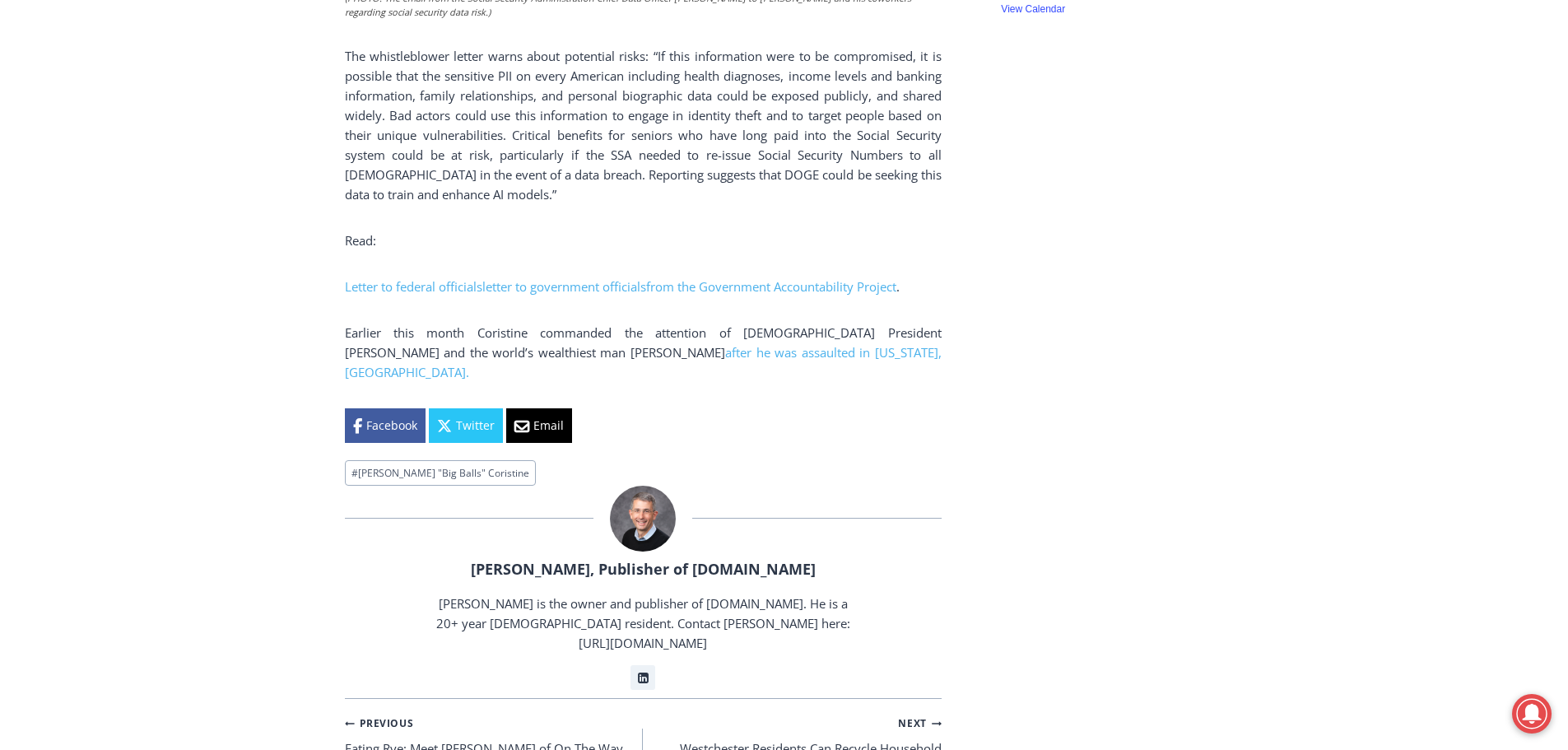
scroll to position [1893, 0]
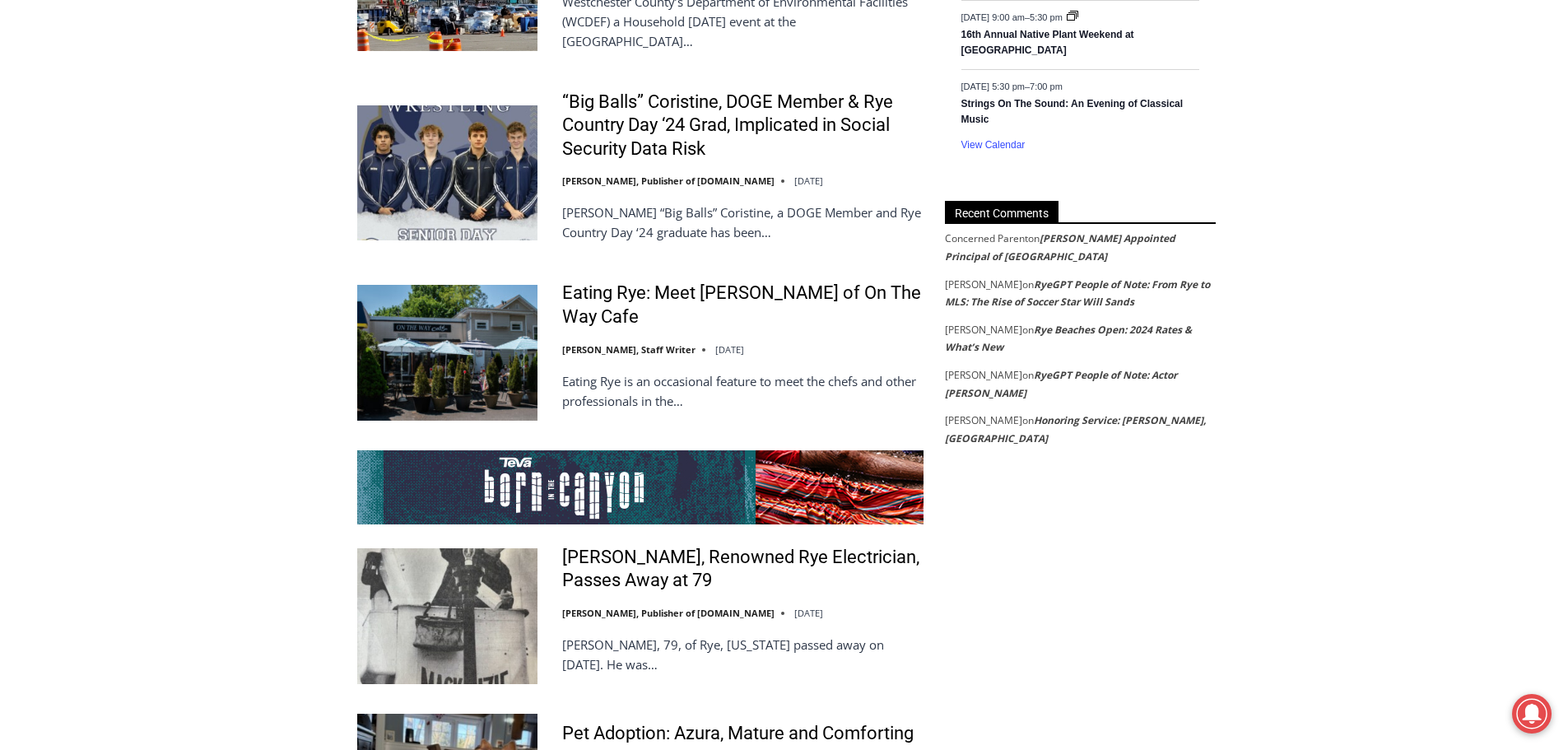
scroll to position [2908, 0]
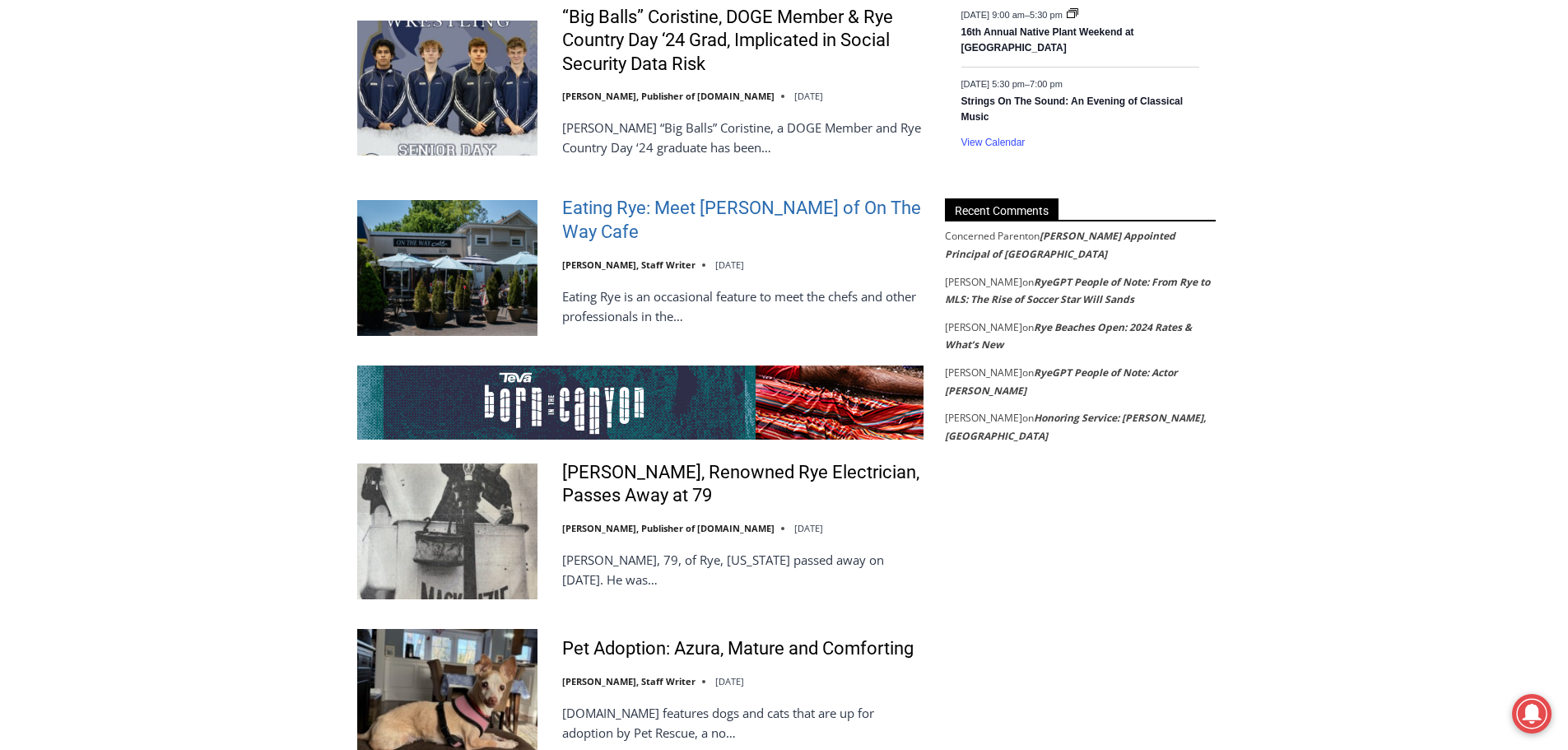
click at [652, 197] on link "Eating Rye: Meet Joseph Mortelliti of On The Way Cafe" at bounding box center [743, 220] width 362 height 47
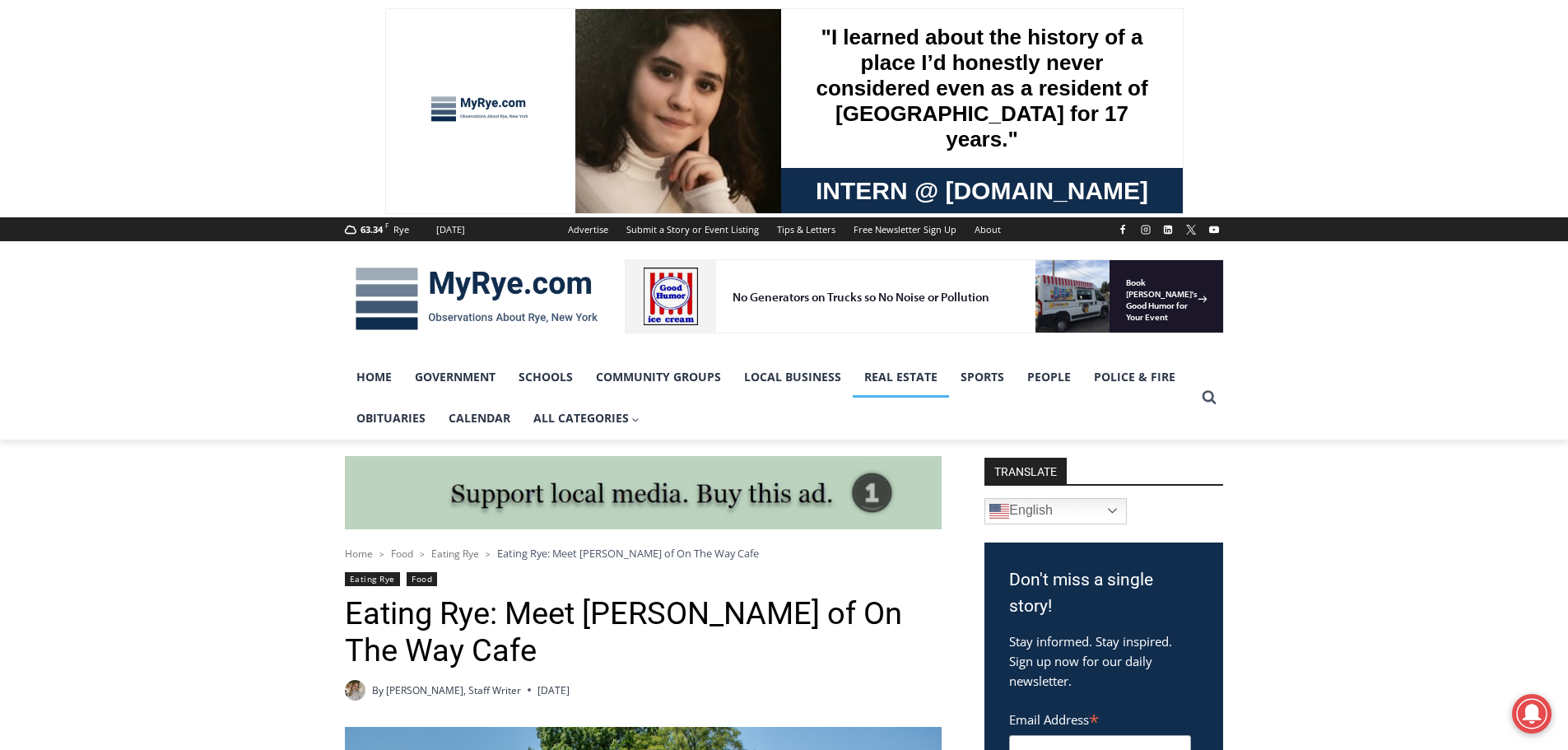
click at [892, 379] on link "Real Estate" at bounding box center [901, 377] width 97 height 41
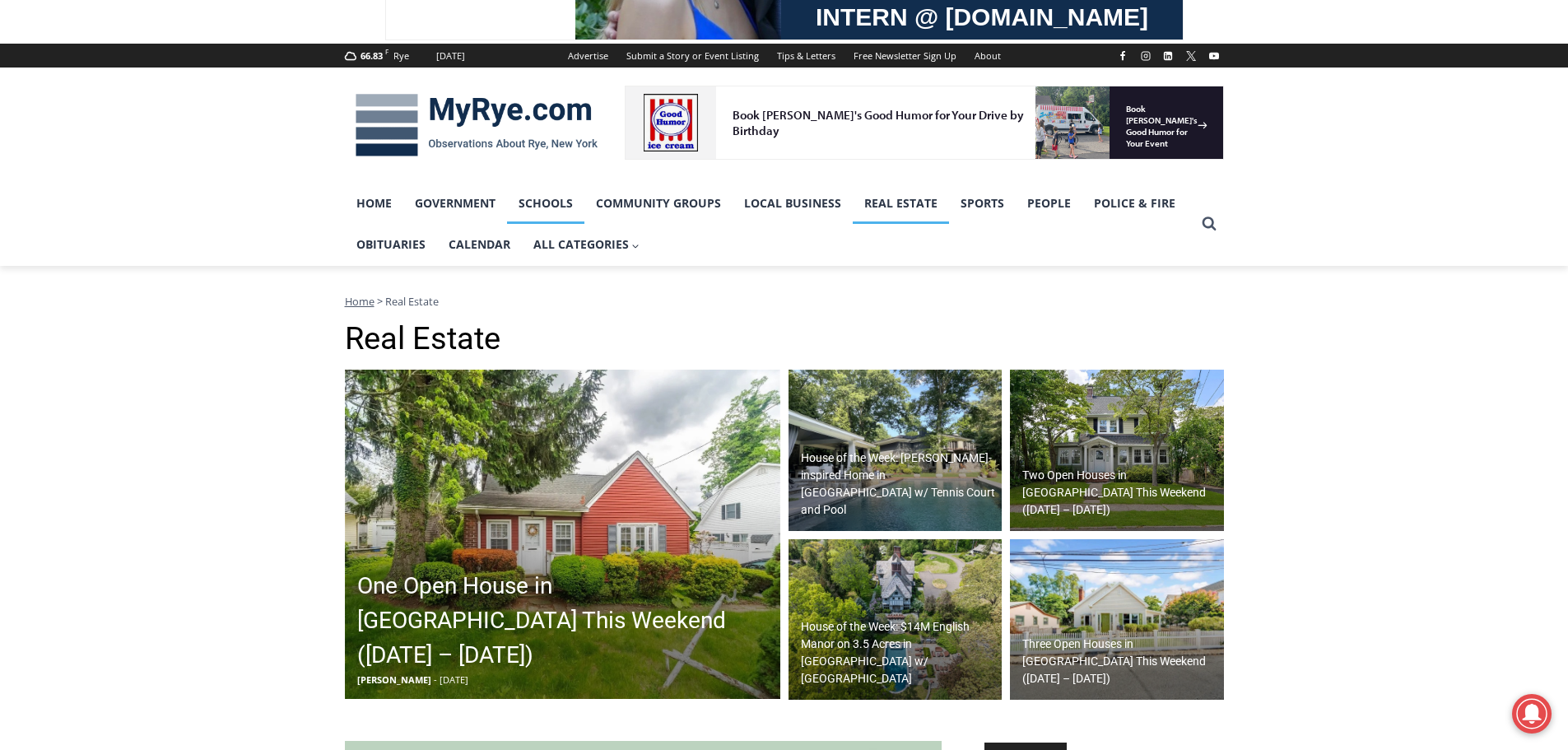
scroll to position [247, 0]
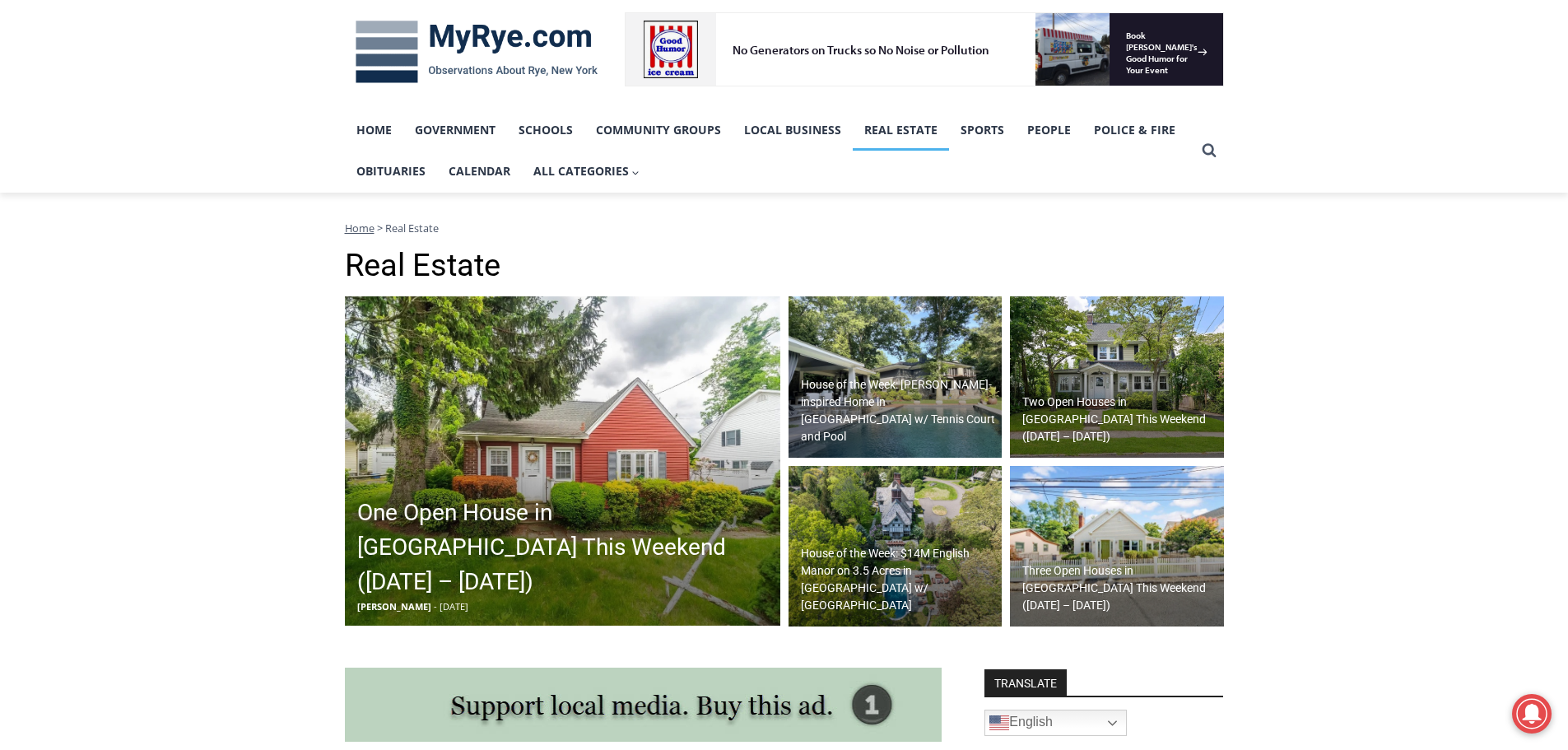
click at [1115, 373] on img at bounding box center [1116, 378] width 214 height 162
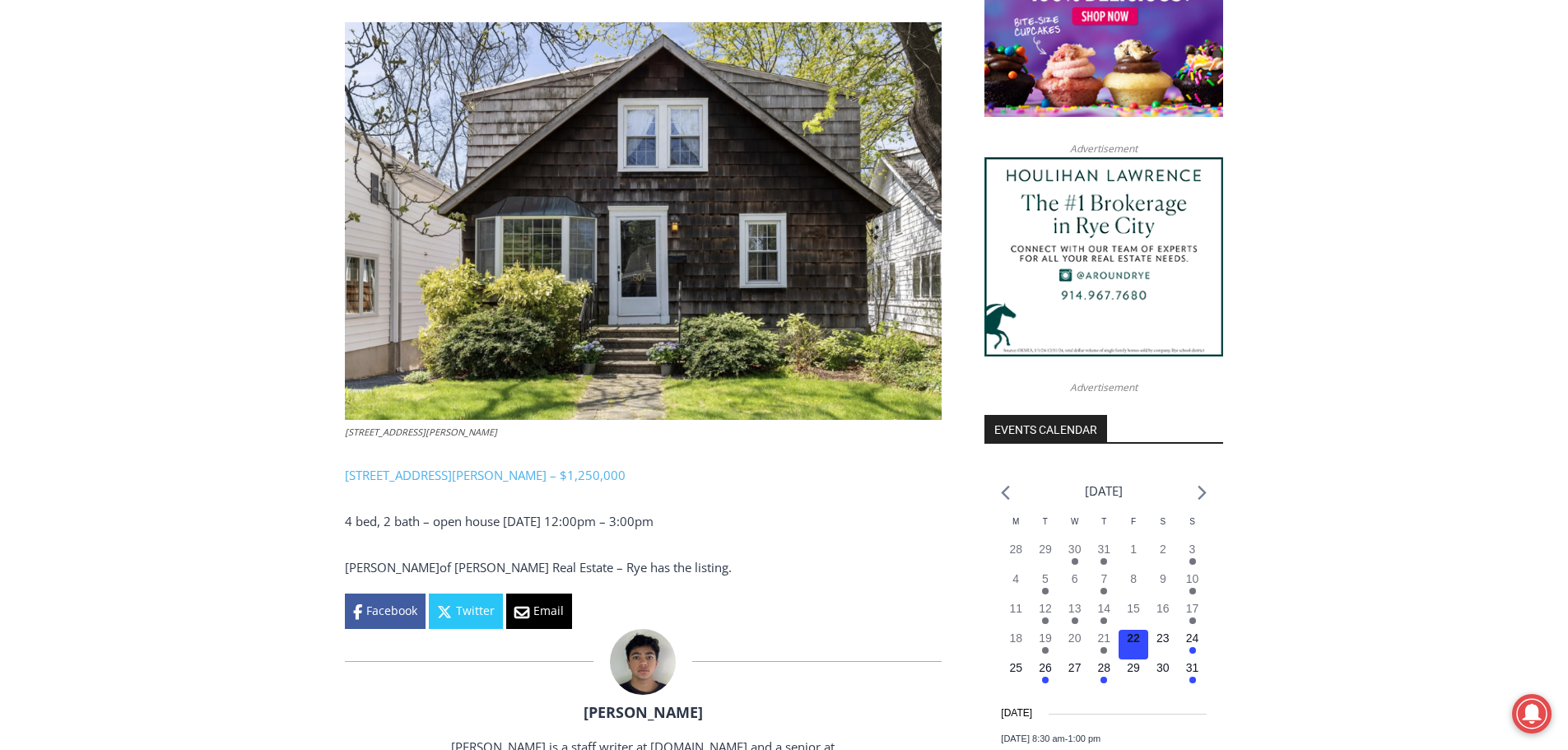
scroll to position [1482, 0]
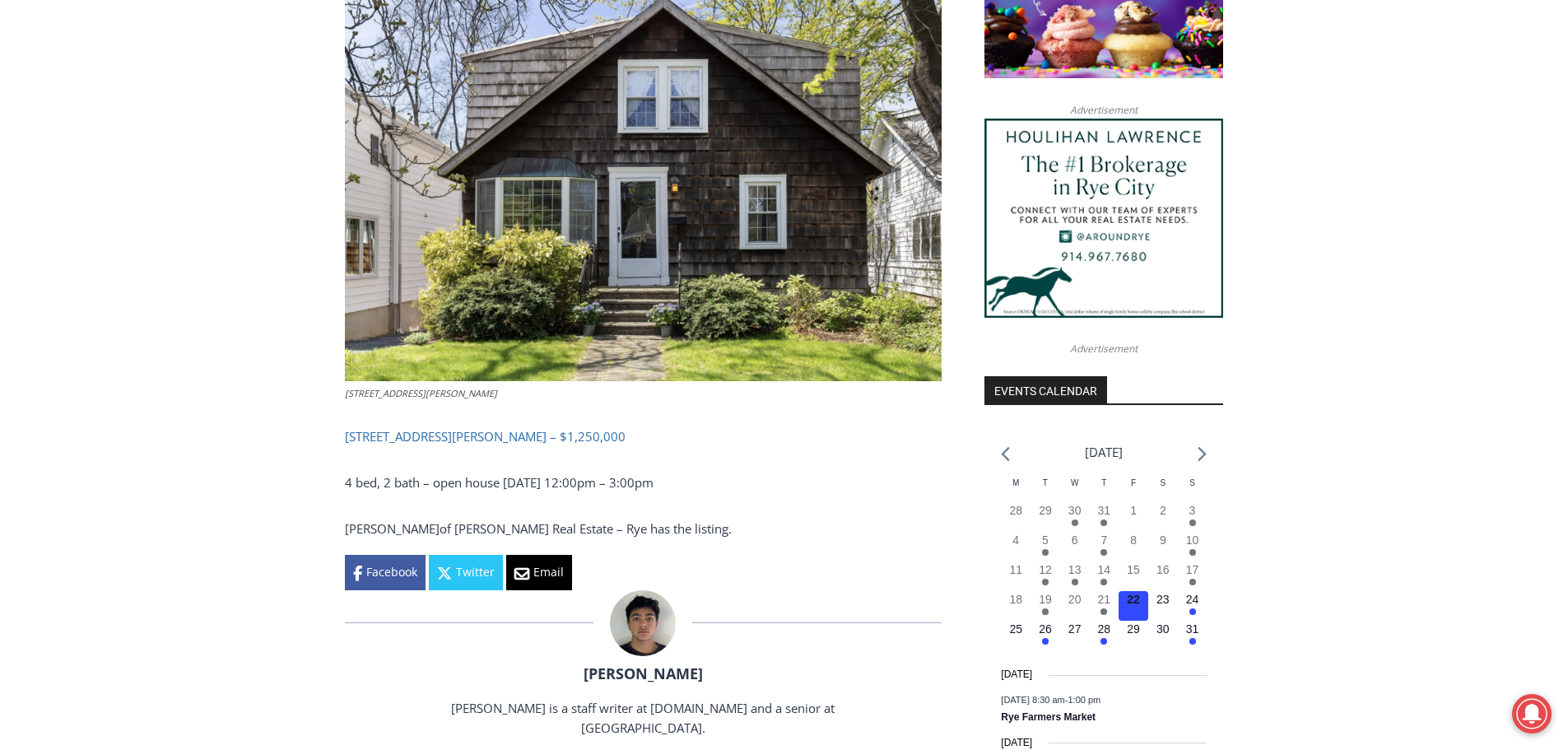
click at [500, 436] on link "[STREET_ADDRESS][PERSON_NAME] – $1,250,000" at bounding box center [485, 437] width 281 height 17
